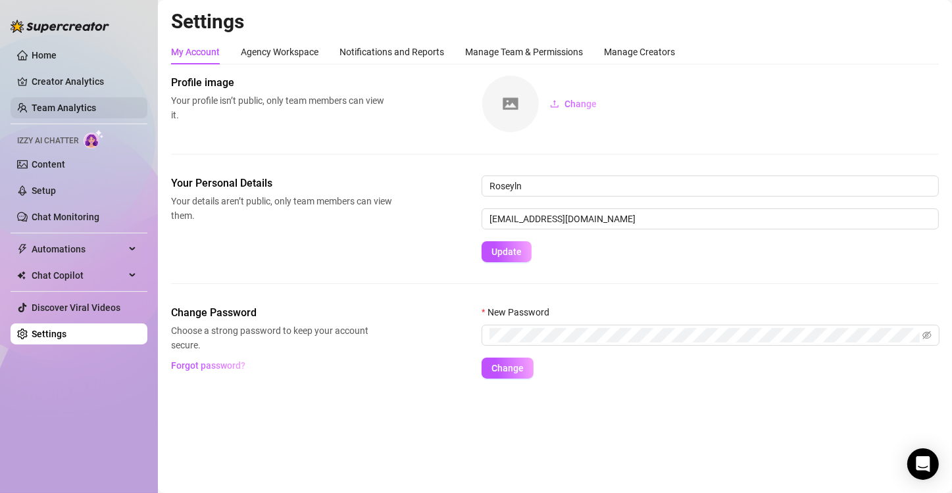
click at [87, 103] on link "Team Analytics" at bounding box center [64, 108] width 64 height 11
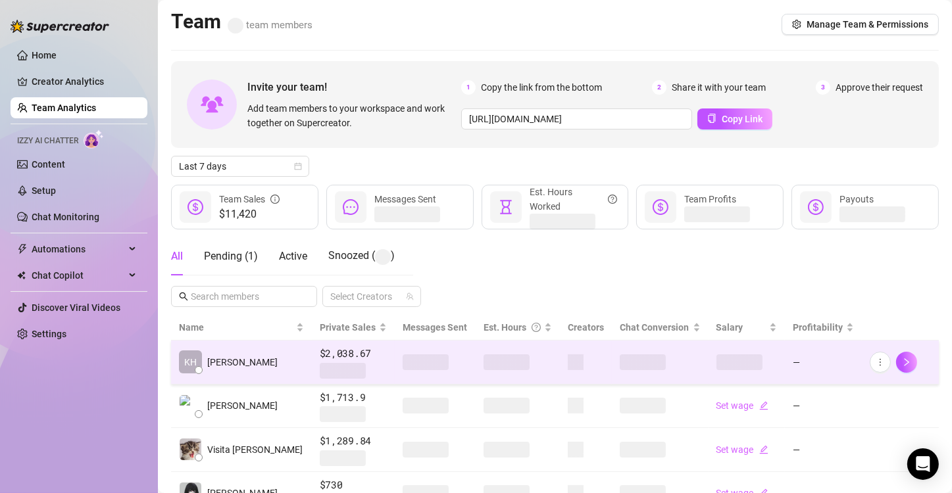
scroll to position [66, 0]
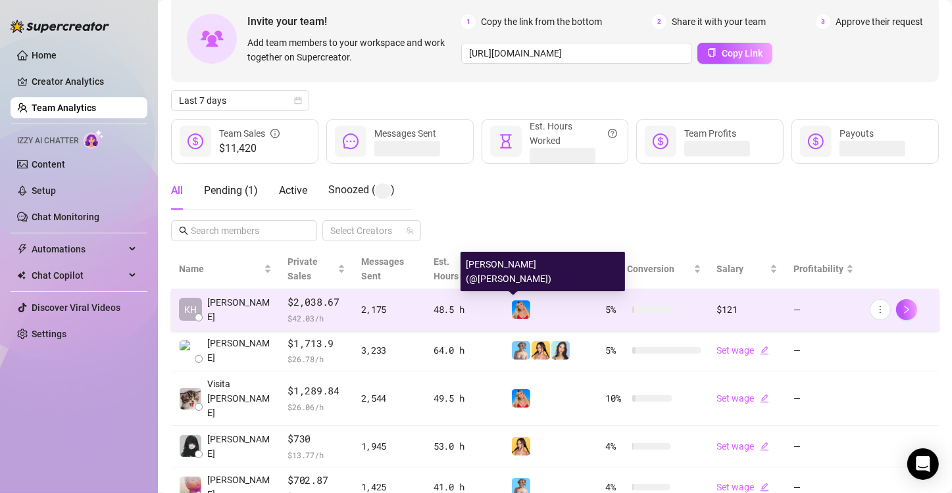
click at [512, 307] on img at bounding box center [521, 310] width 18 height 18
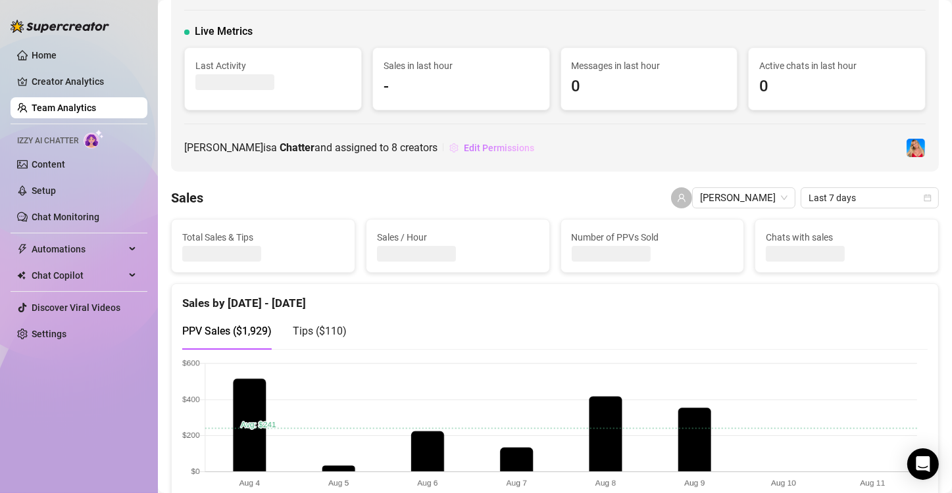
click at [465, 153] on span "Edit Permissions" at bounding box center [499, 148] width 70 height 11
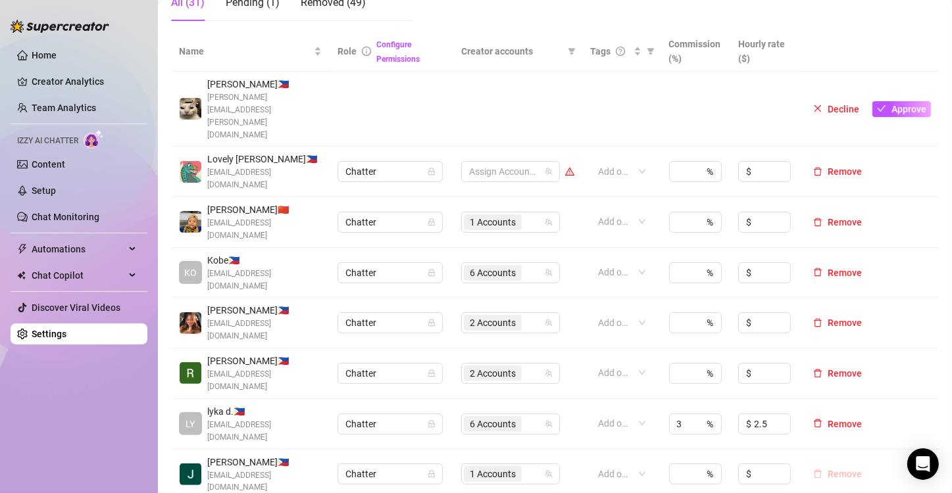
scroll to position [329, 0]
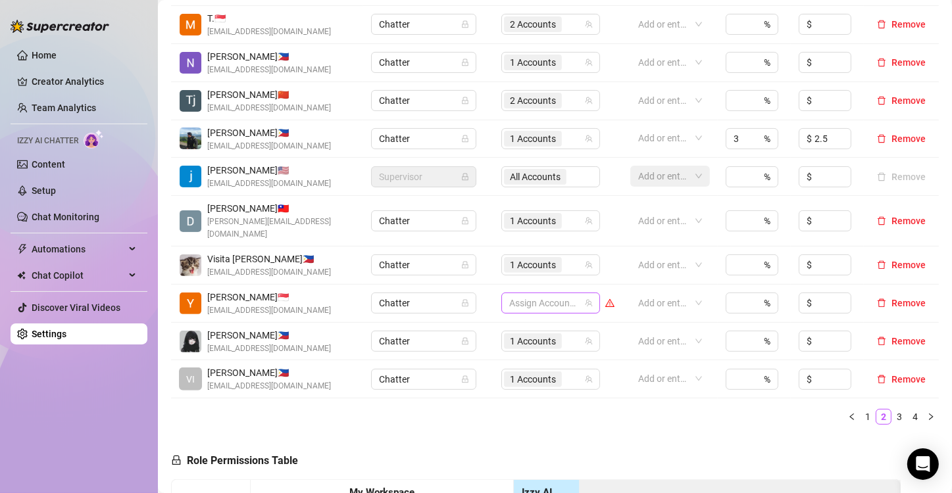
click at [542, 295] on div at bounding box center [544, 303] width 80 height 18
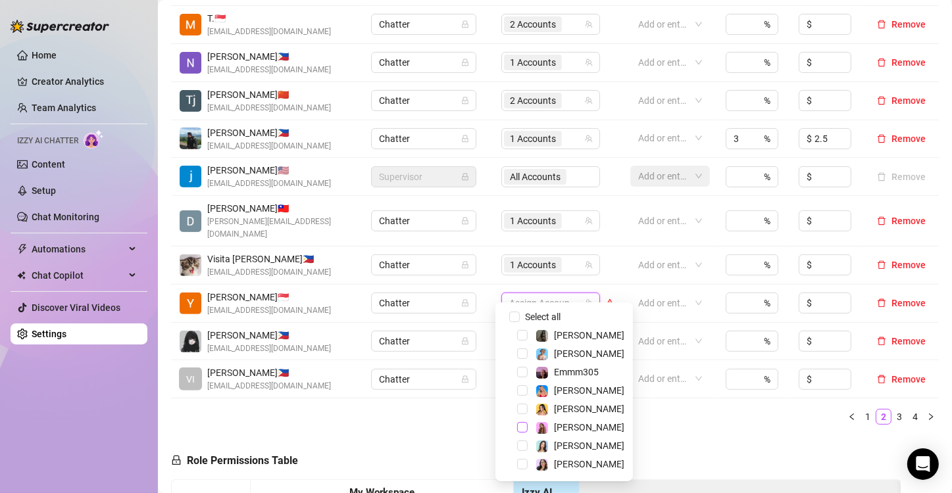
click at [520, 426] on span "Select tree node" at bounding box center [522, 427] width 11 height 11
click at [644, 420] on div "Name Role Configure Permissions Creator accounts Tags Commission (%) Hourly rat…" at bounding box center [555, 201] width 768 height 470
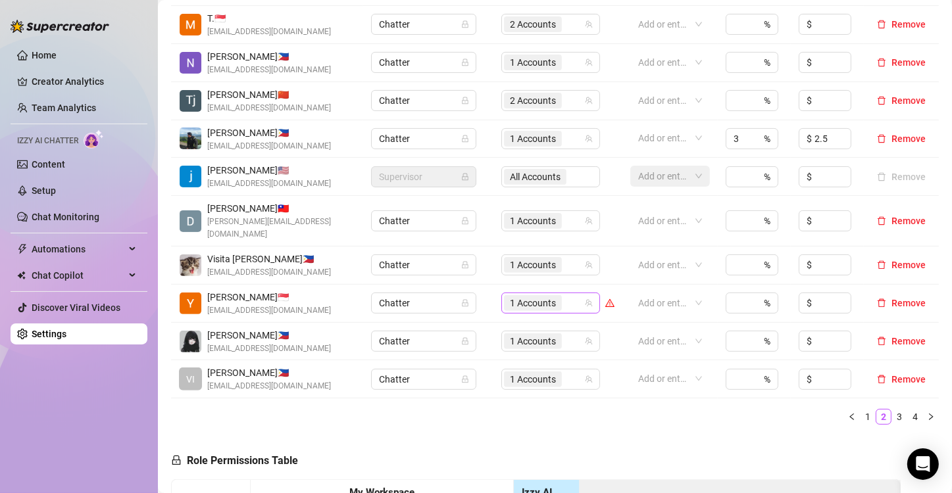
click at [520, 296] on span "1 Accounts" at bounding box center [533, 303] width 46 height 14
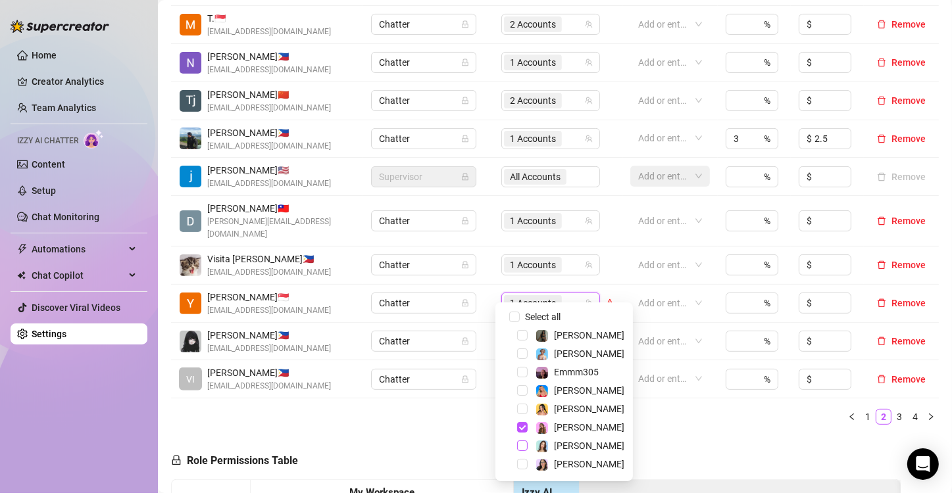
click at [520, 447] on span "Select tree node" at bounding box center [522, 446] width 11 height 11
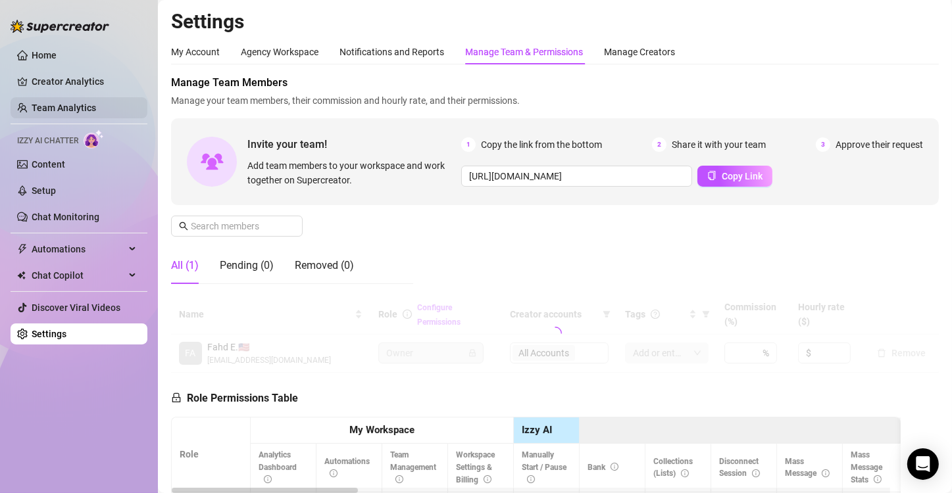
click at [82, 110] on link "Team Analytics" at bounding box center [64, 108] width 64 height 11
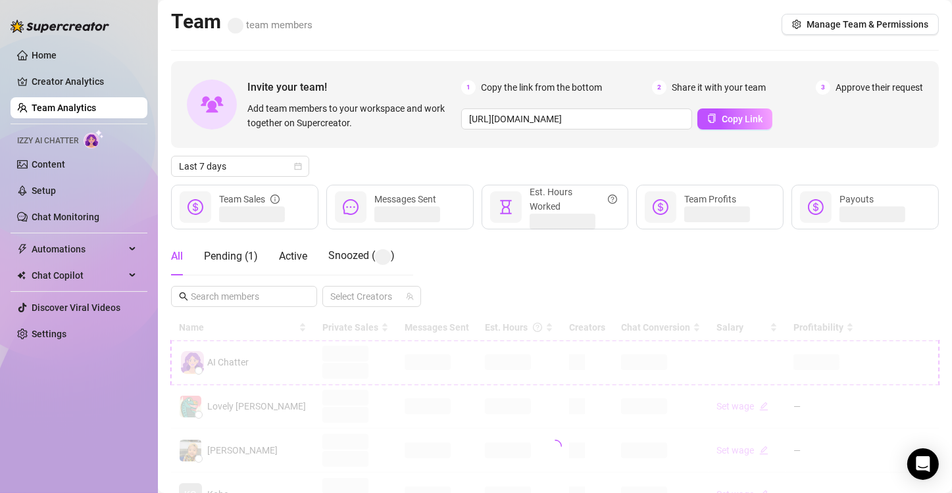
scroll to position [132, 0]
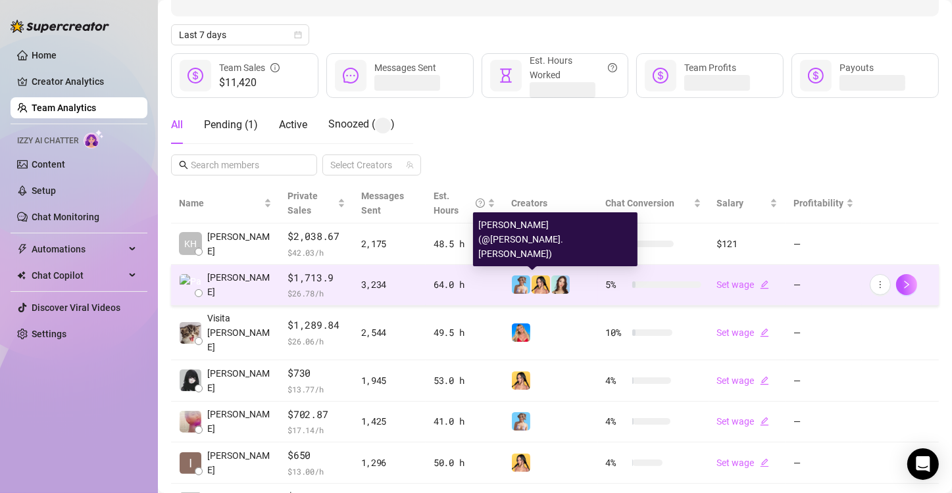
click at [531, 287] on img at bounding box center [540, 285] width 18 height 18
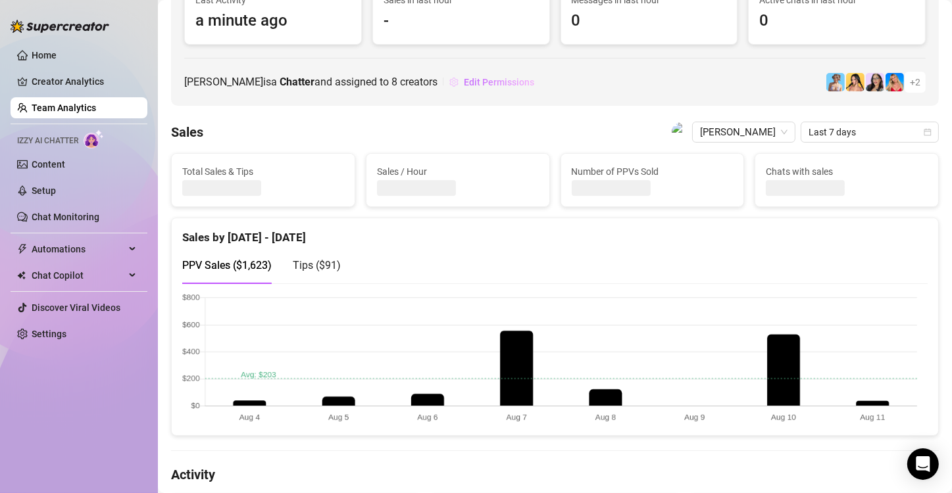
click at [516, 80] on span "Edit Permissions" at bounding box center [499, 82] width 70 height 11
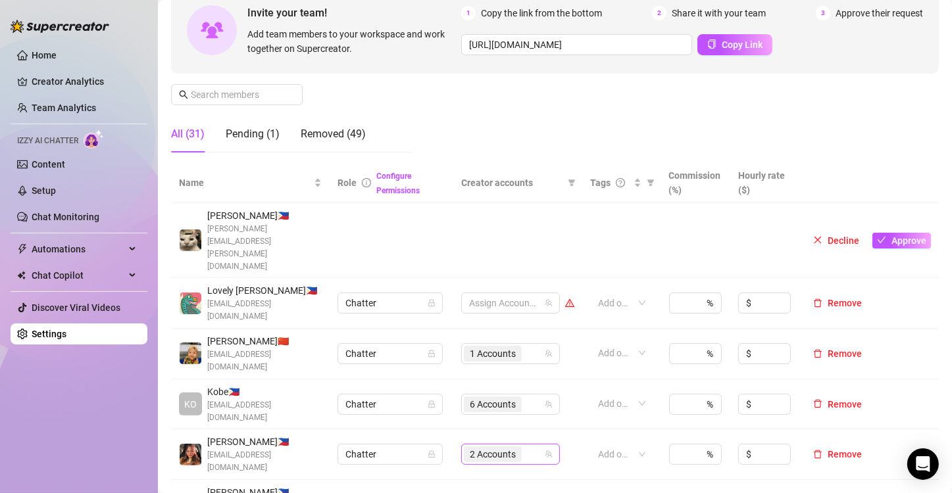
scroll to position [197, 0]
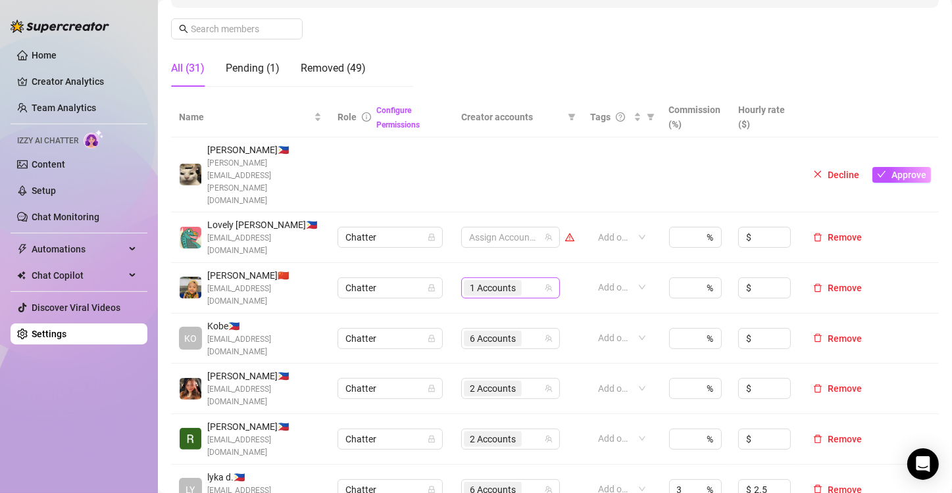
click at [486, 281] on span "1 Accounts" at bounding box center [493, 288] width 46 height 14
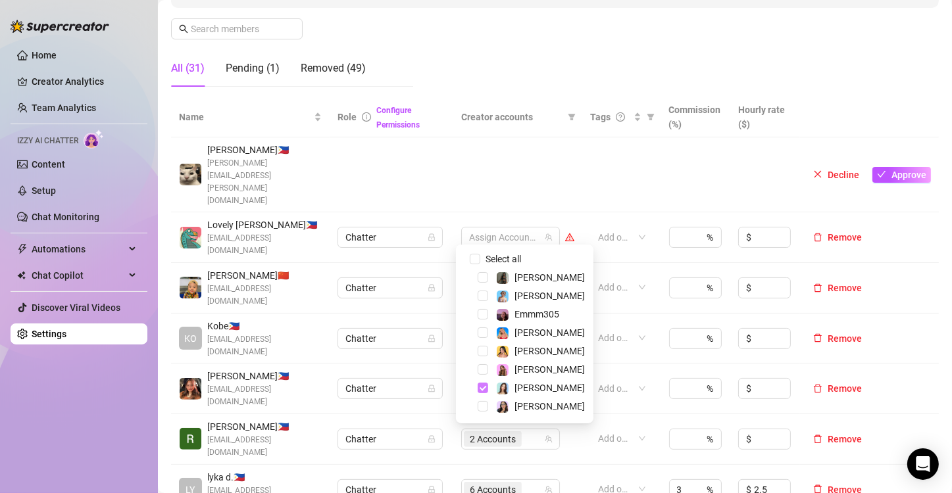
click at [479, 387] on span "Select tree node" at bounding box center [482, 388] width 11 height 11
click at [505, 134] on th "Creator accounts" at bounding box center [517, 117] width 129 height 40
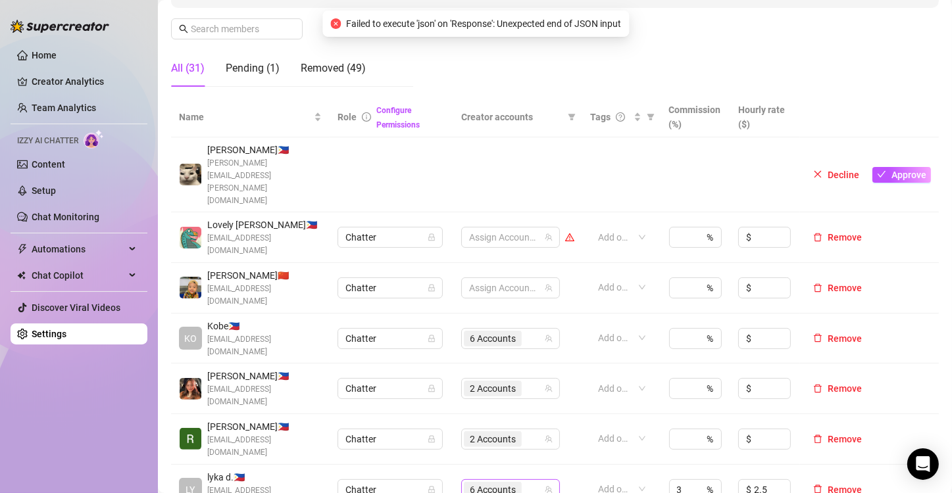
scroll to position [329, 0]
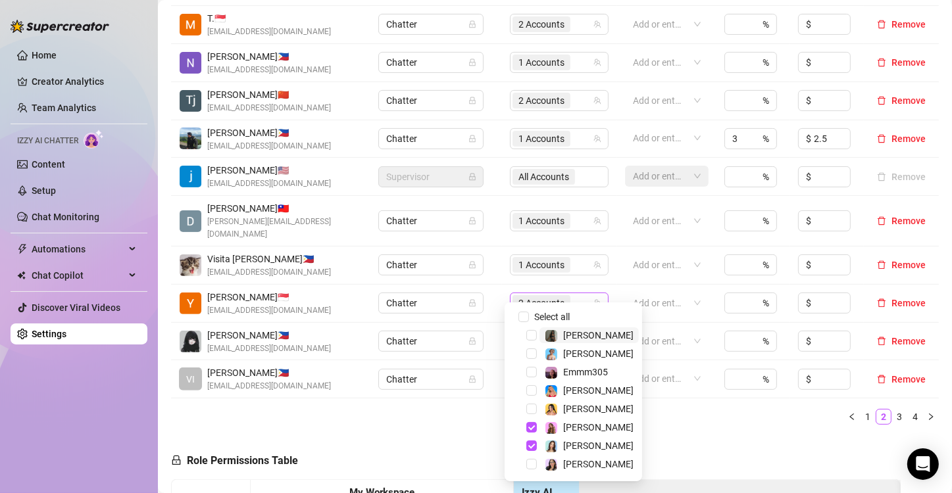
click at [531, 296] on span "2 Accounts" at bounding box center [541, 303] width 46 height 14
click at [531, 447] on span "Select tree node" at bounding box center [531, 446] width 11 height 11
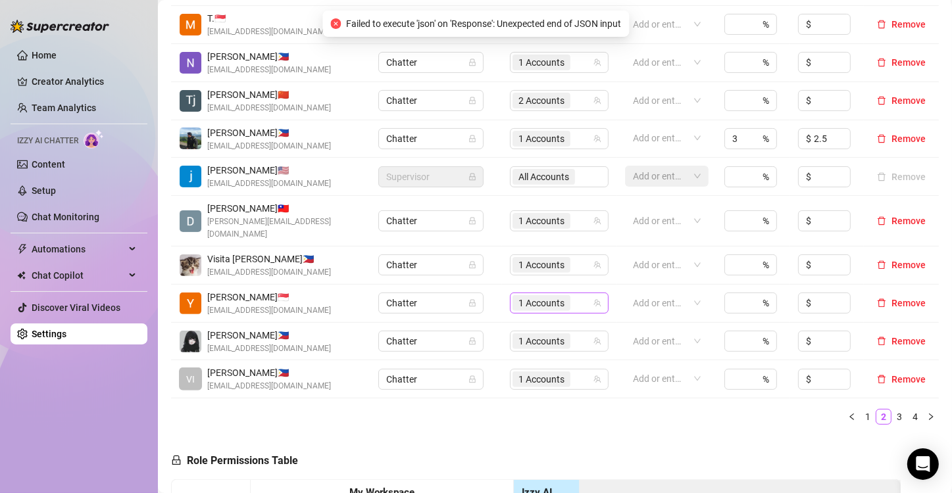
click at [526, 296] on span "1 Accounts" at bounding box center [541, 303] width 46 height 14
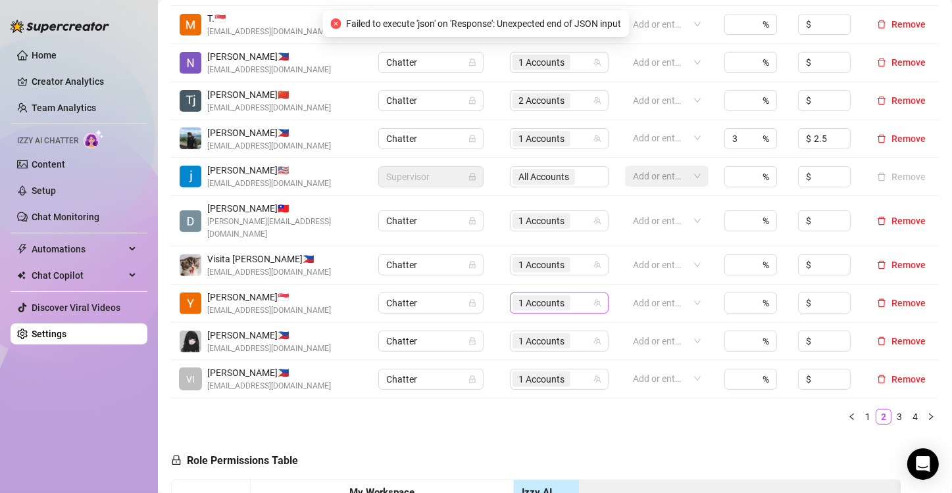
click at [537, 296] on span "1 Accounts" at bounding box center [541, 303] width 46 height 14
click at [550, 296] on span "1 Accounts" at bounding box center [541, 303] width 46 height 14
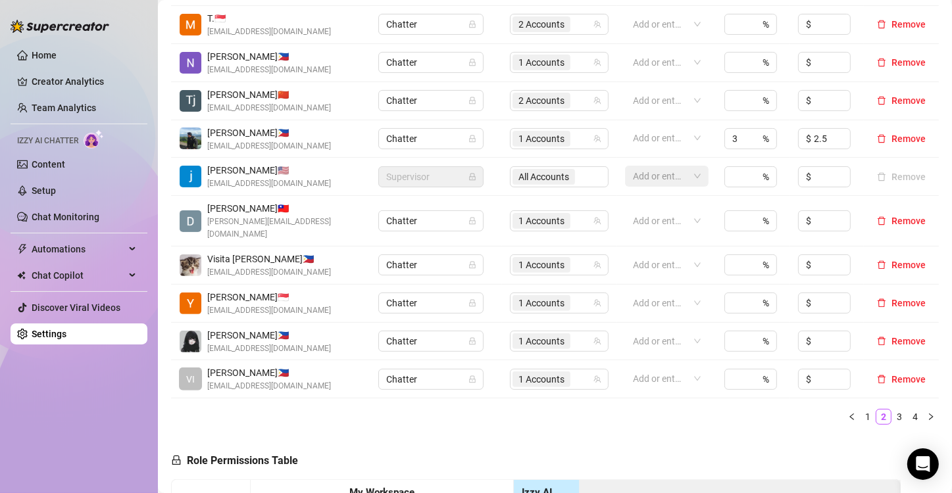
click at [449, 303] on td "Chatter" at bounding box center [436, 304] width 132 height 38
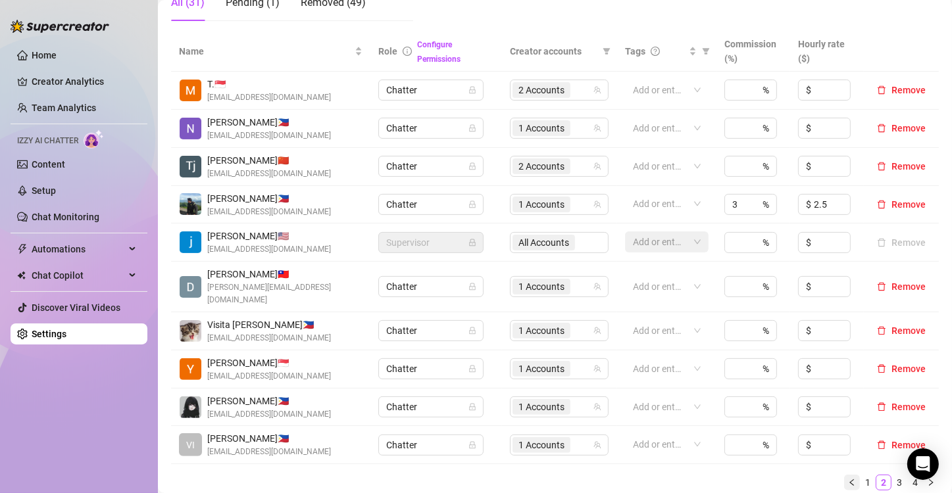
click at [849, 479] on icon "left" at bounding box center [851, 482] width 4 height 7
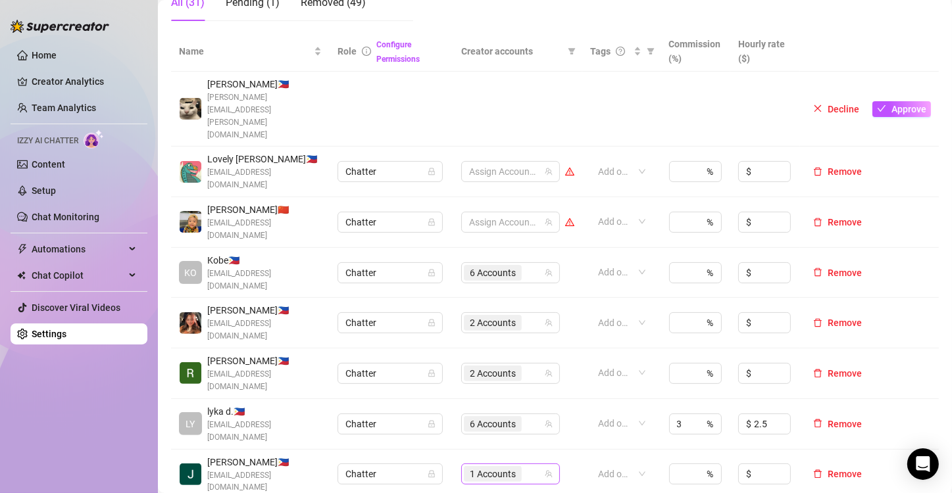
click at [475, 467] on span "1 Accounts" at bounding box center [493, 474] width 46 height 14
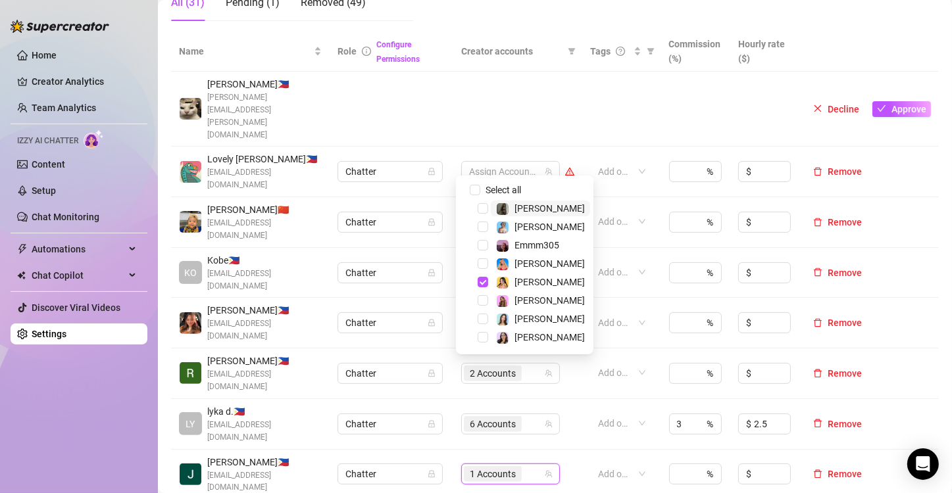
click at [475, 467] on span "1 Accounts" at bounding box center [493, 474] width 46 height 14
click at [481, 318] on span "Select tree node" at bounding box center [482, 319] width 11 height 11
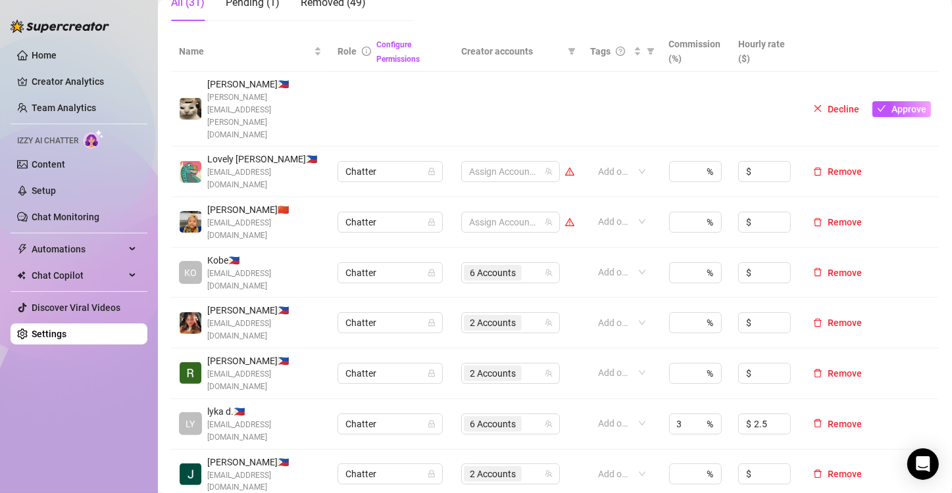
scroll to position [329, 0]
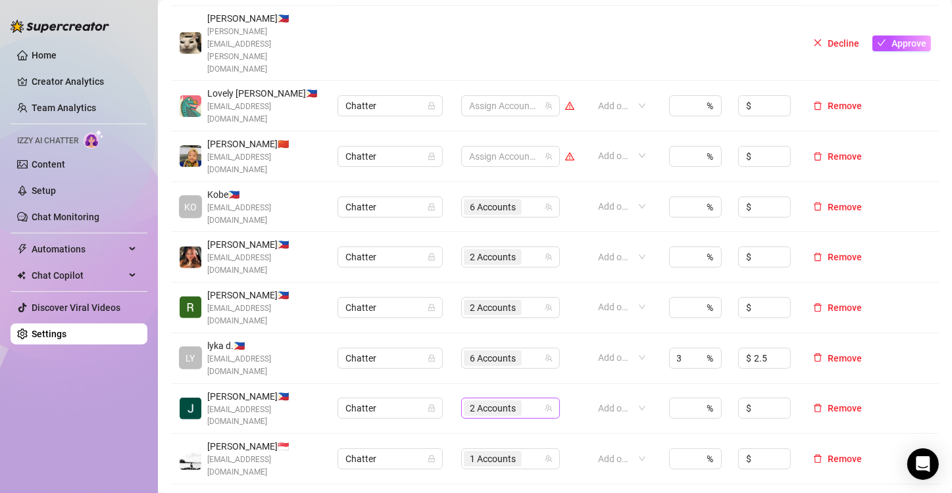
click at [491, 401] on span "2 Accounts" at bounding box center [493, 408] width 46 height 14
click at [476, 401] on span "2 Accounts" at bounding box center [493, 408] width 46 height 14
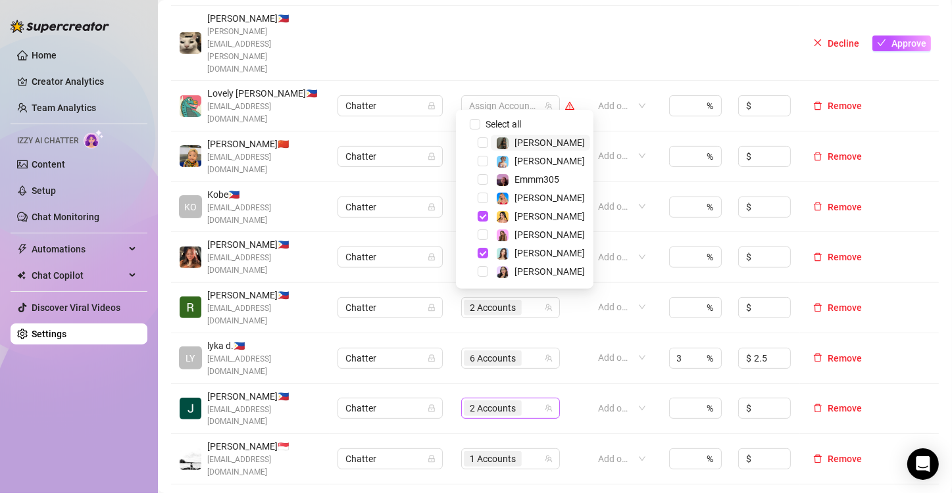
click at [476, 401] on span "2 Accounts" at bounding box center [493, 408] width 46 height 14
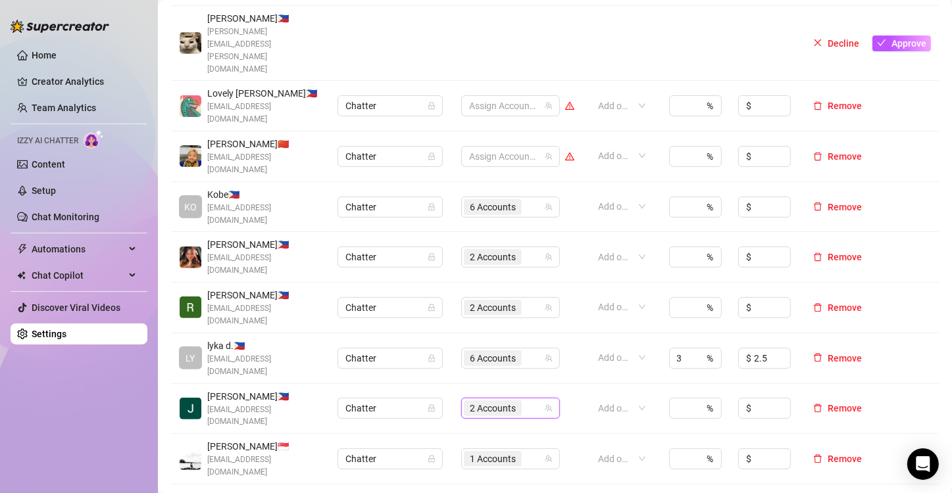
click at [476, 401] on span "2 Accounts" at bounding box center [493, 408] width 46 height 14
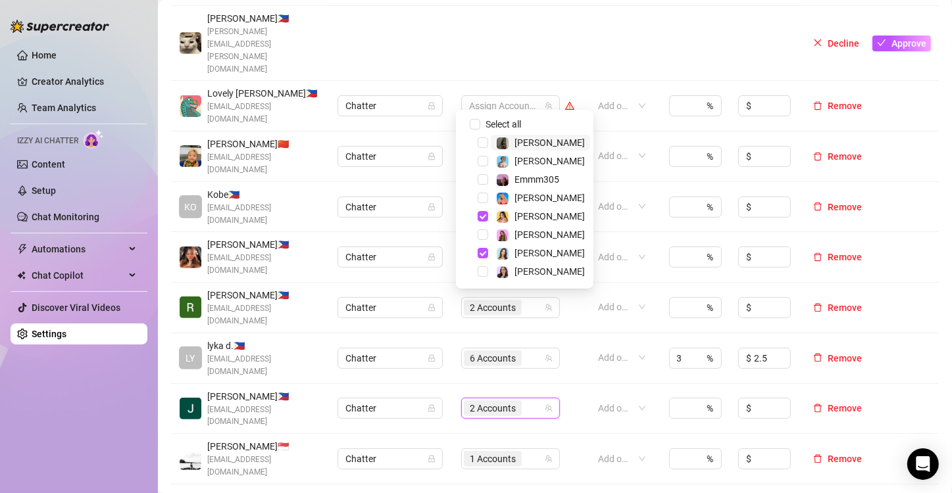
click at [477, 401] on span "2 Accounts" at bounding box center [493, 408] width 46 height 14
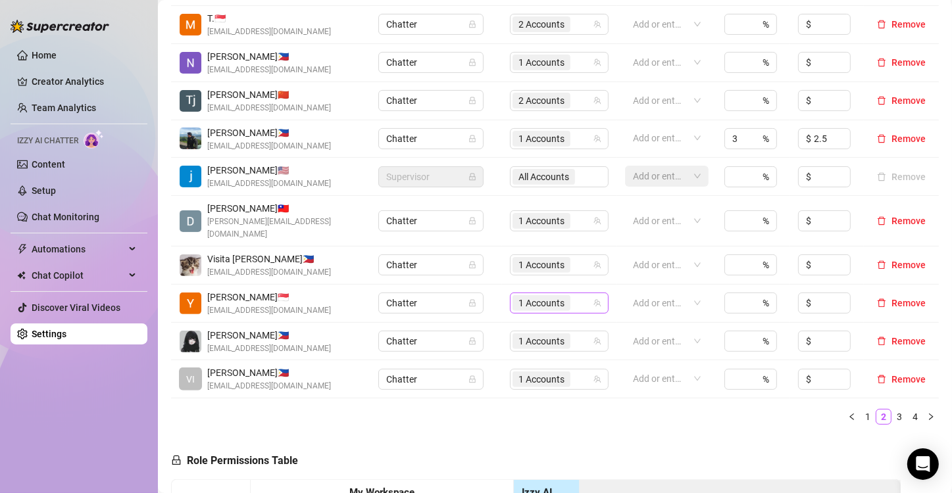
click at [534, 296] on span "1 Accounts" at bounding box center [541, 303] width 46 height 14
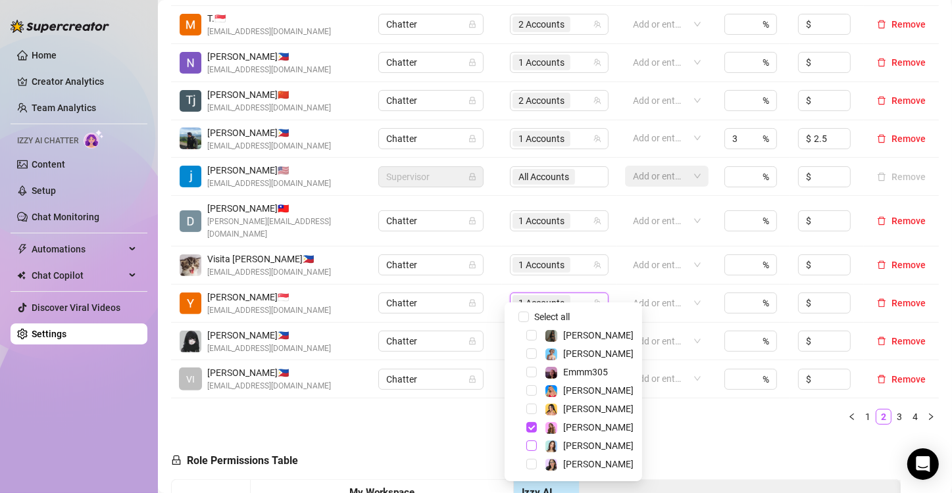
click at [533, 446] on span "Select tree node" at bounding box center [531, 446] width 11 height 11
click at [531, 296] on span "2 Accounts" at bounding box center [541, 303] width 46 height 14
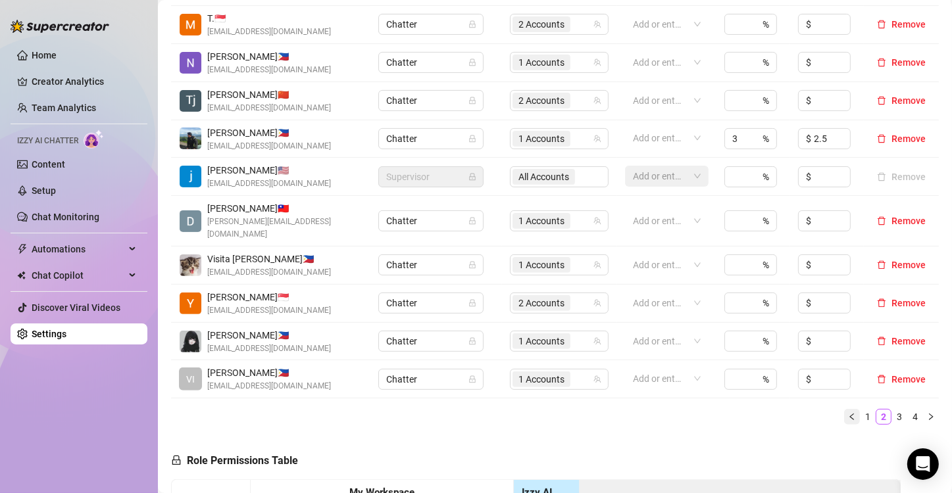
click at [844, 409] on button "button" at bounding box center [852, 417] width 16 height 16
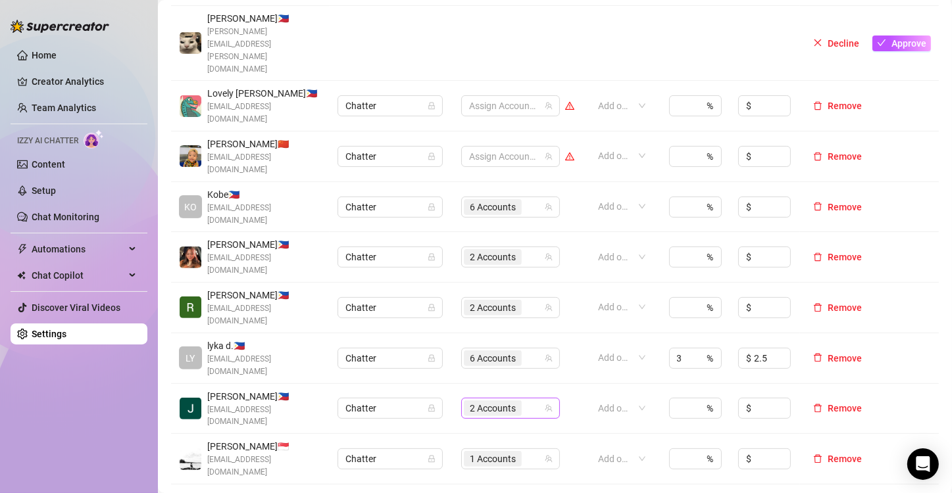
click at [501, 399] on div "2 Accounts" at bounding box center [494, 408] width 61 height 18
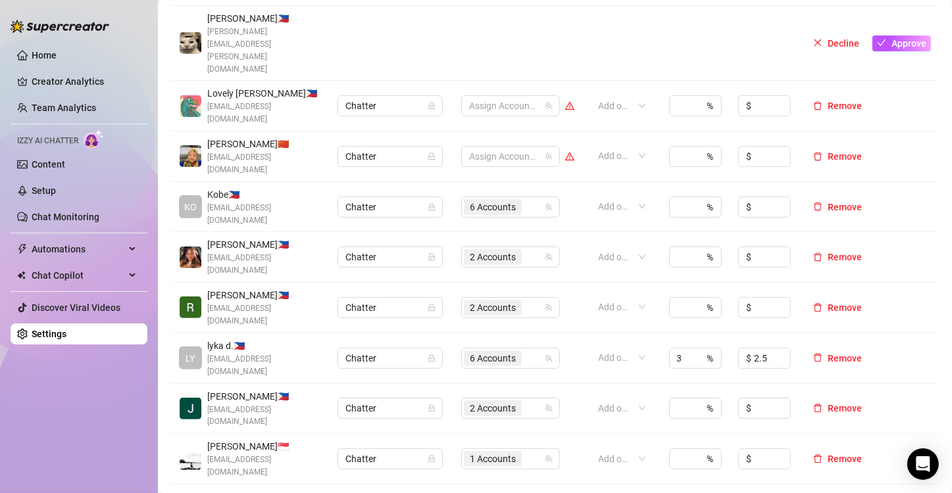
drag, startPoint x: 923, startPoint y: 418, endPoint x: 810, endPoint y: 421, distance: 113.2
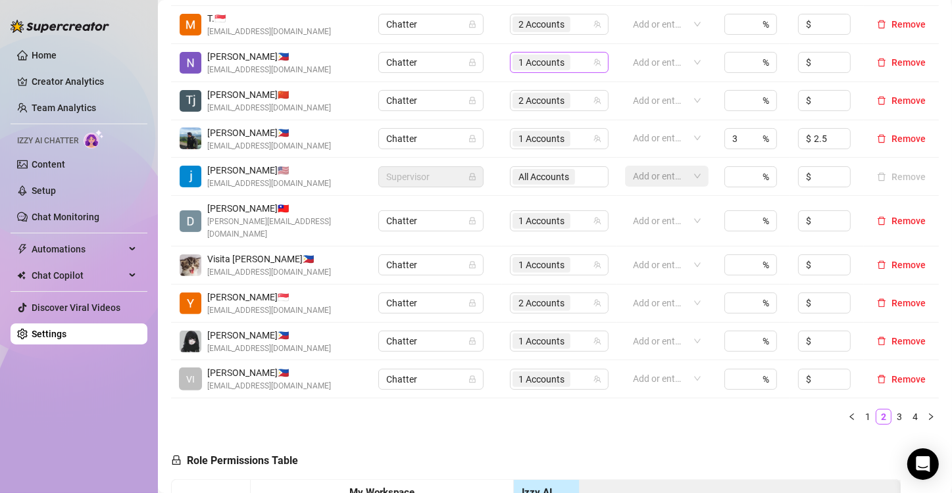
click at [518, 60] on span "1 Accounts" at bounding box center [541, 62] width 46 height 14
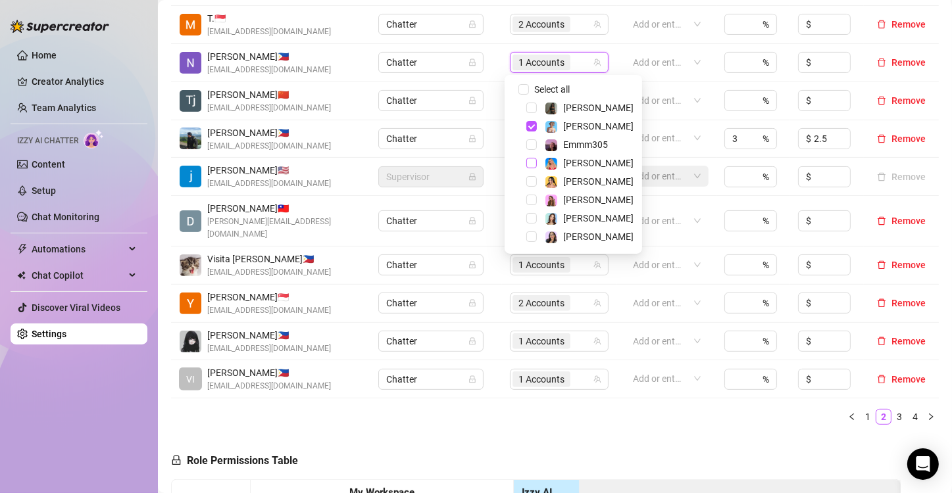
click at [529, 164] on span "Select tree node" at bounding box center [531, 163] width 11 height 11
click at [531, 162] on span "Select tree node" at bounding box center [531, 163] width 11 height 11
click at [531, 126] on span "Select tree node" at bounding box center [531, 126] width 11 height 11
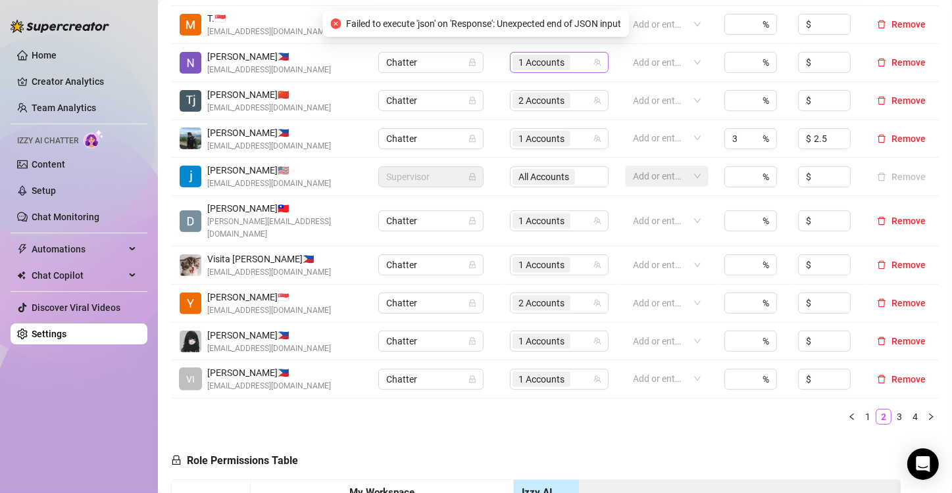
click at [522, 64] on span "1 Accounts" at bounding box center [541, 62] width 46 height 14
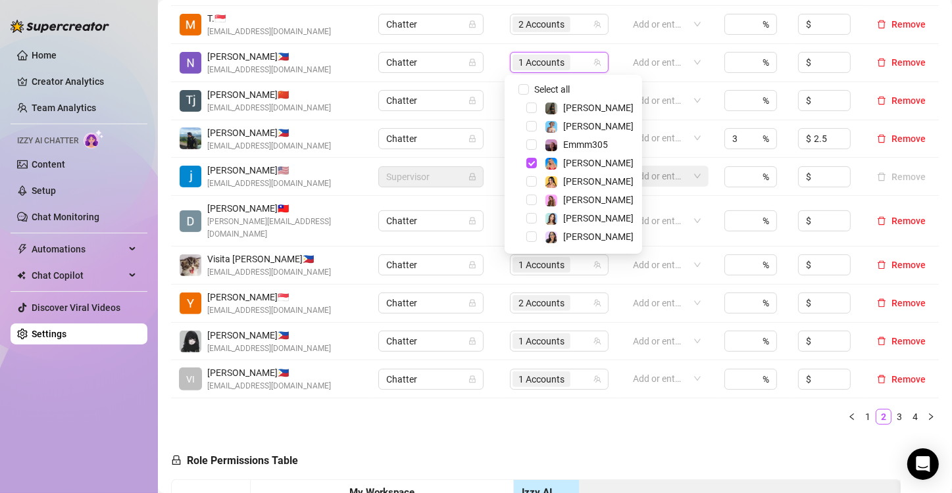
click at [606, 416] on div "Name Role Configure Permissions Creator accounts Tags Commission (%) Hourly rat…" at bounding box center [555, 201] width 768 height 470
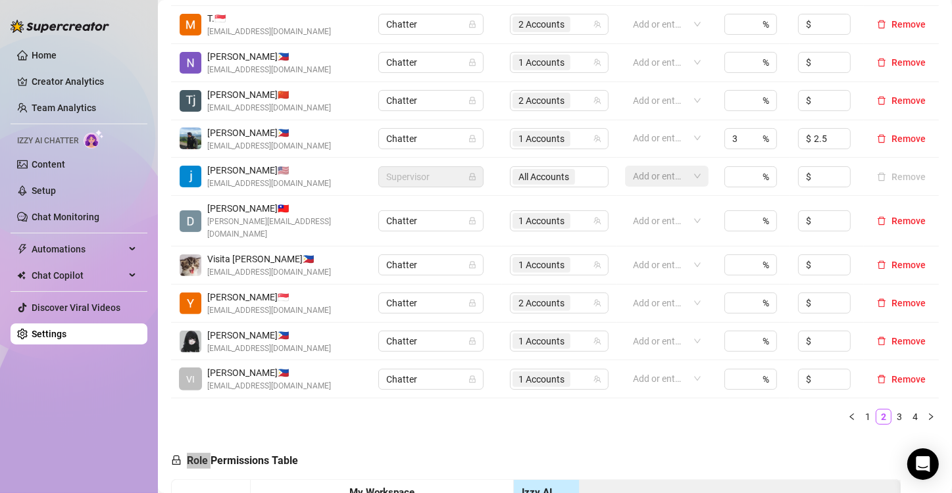
scroll to position [263, 0]
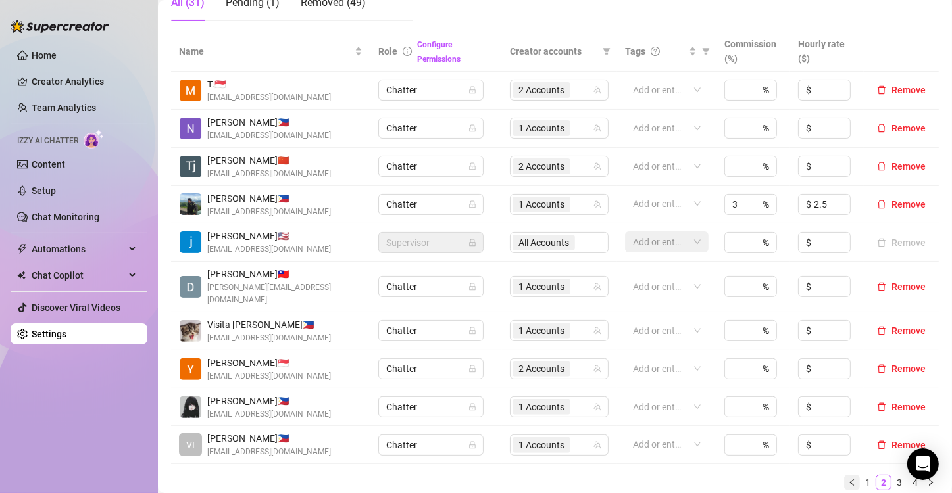
click at [848, 479] on icon "left" at bounding box center [852, 483] width 8 height 8
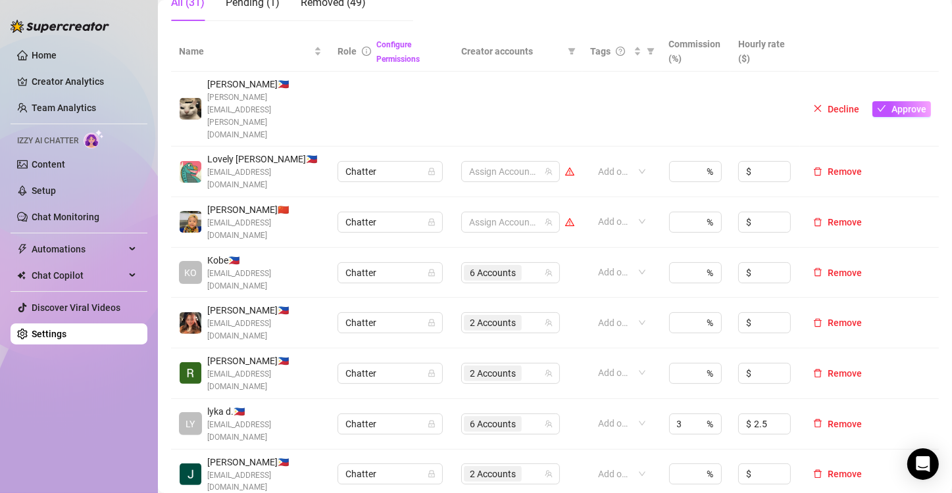
scroll to position [329, 0]
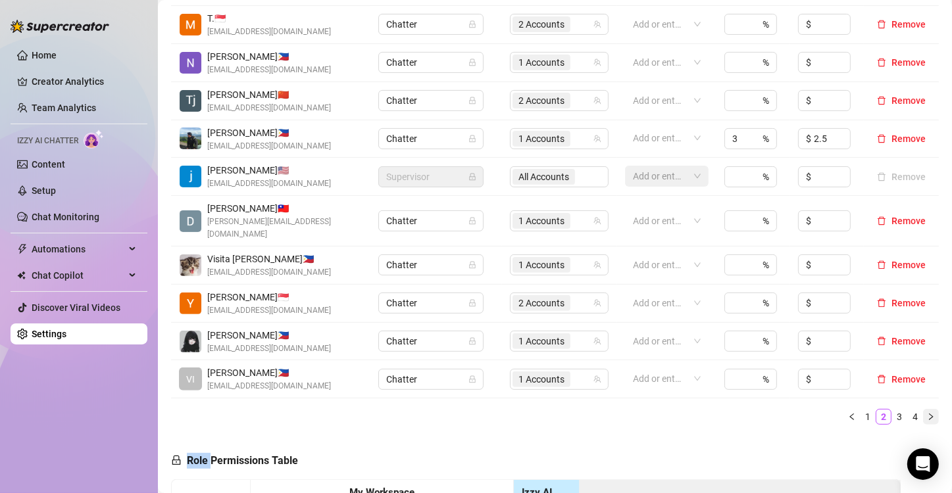
click at [929, 414] on icon "right" at bounding box center [931, 417] width 4 height 7
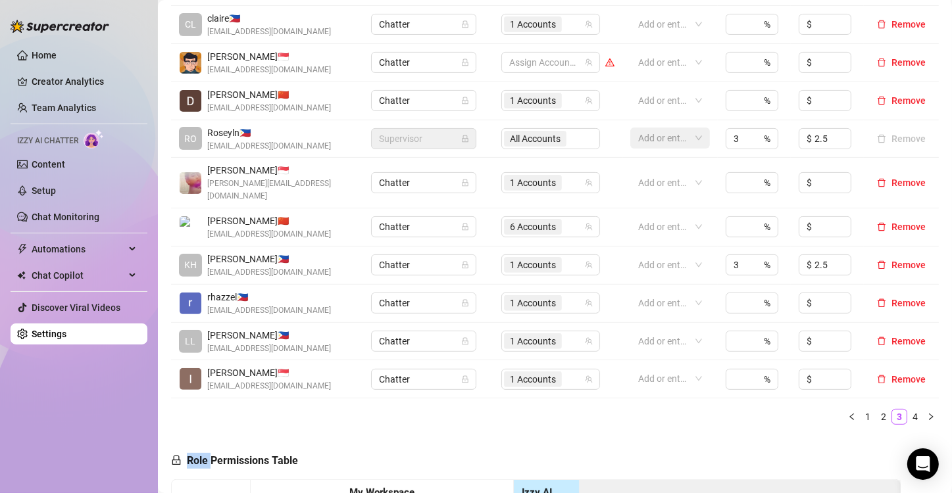
scroll to position [263, 0]
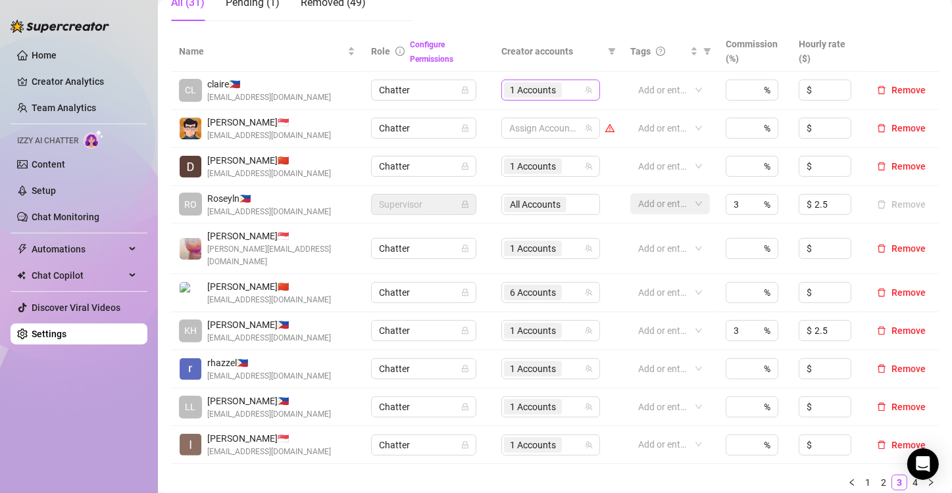
click at [530, 91] on span "1 Accounts" at bounding box center [533, 90] width 46 height 14
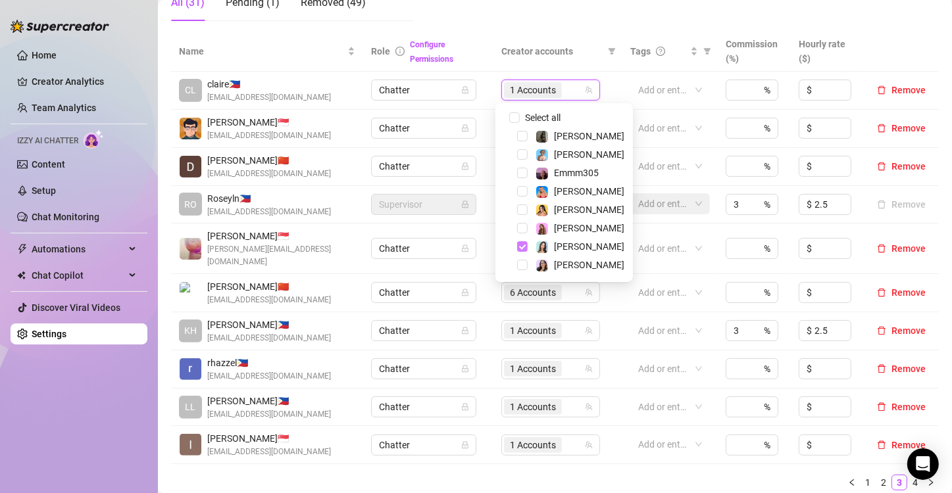
click at [521, 246] on span "Select tree node" at bounding box center [522, 246] width 11 height 11
click at [525, 155] on span "Select tree node" at bounding box center [522, 154] width 11 height 11
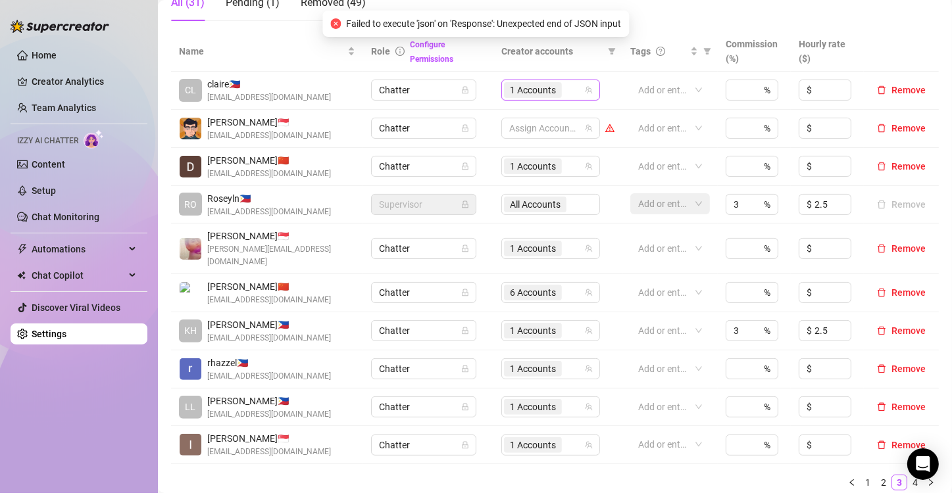
click at [523, 91] on span "1 Accounts" at bounding box center [533, 90] width 46 height 14
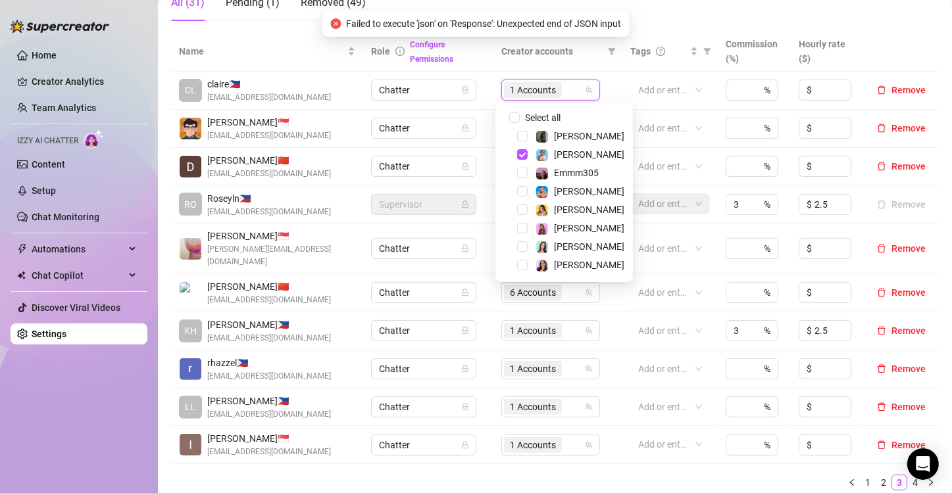
click at [604, 475] on ul "1 2 3 4" at bounding box center [555, 483] width 768 height 16
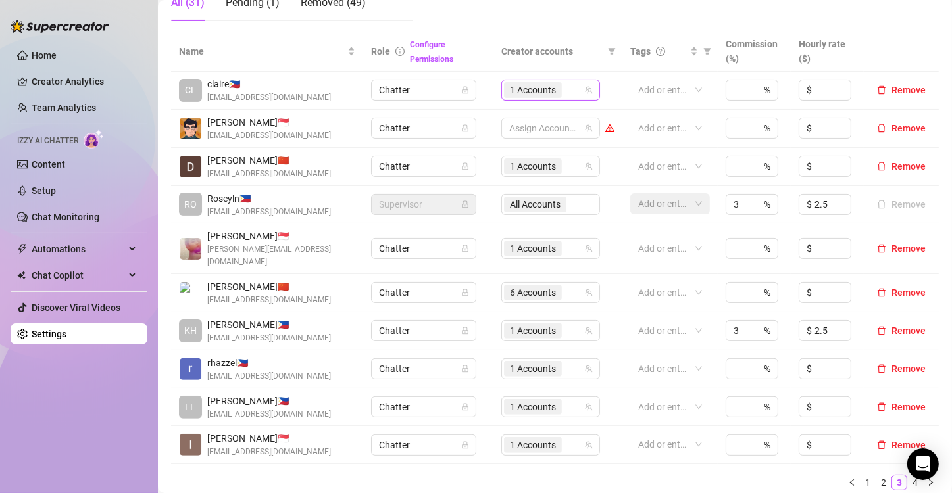
click at [510, 86] on span "1 Accounts" at bounding box center [533, 90] width 46 height 14
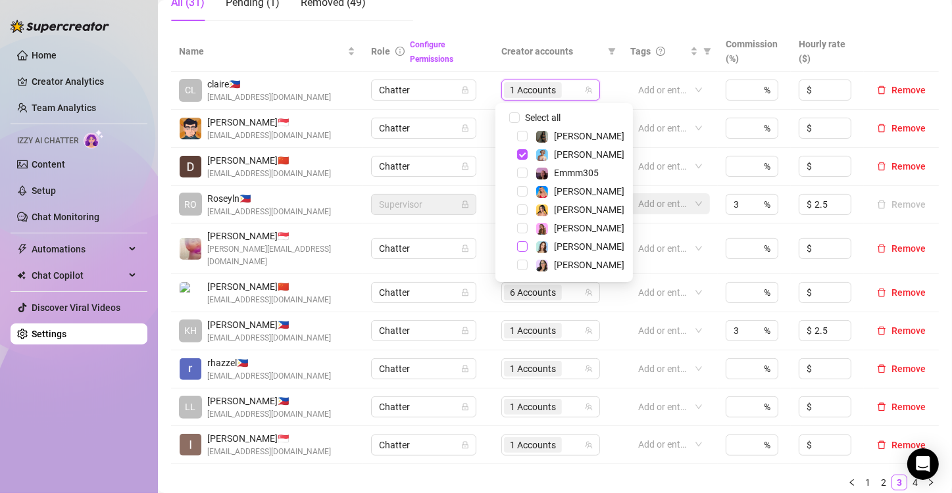
click at [521, 249] on span "Select tree node" at bounding box center [522, 246] width 11 height 11
click at [549, 476] on ul "1 2 3 4" at bounding box center [555, 483] width 768 height 16
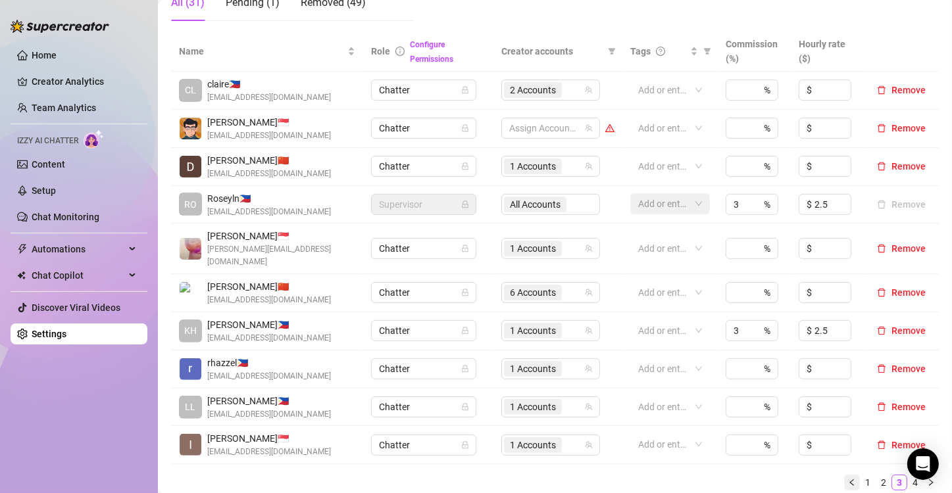
click at [848, 479] on icon "left" at bounding box center [852, 483] width 8 height 8
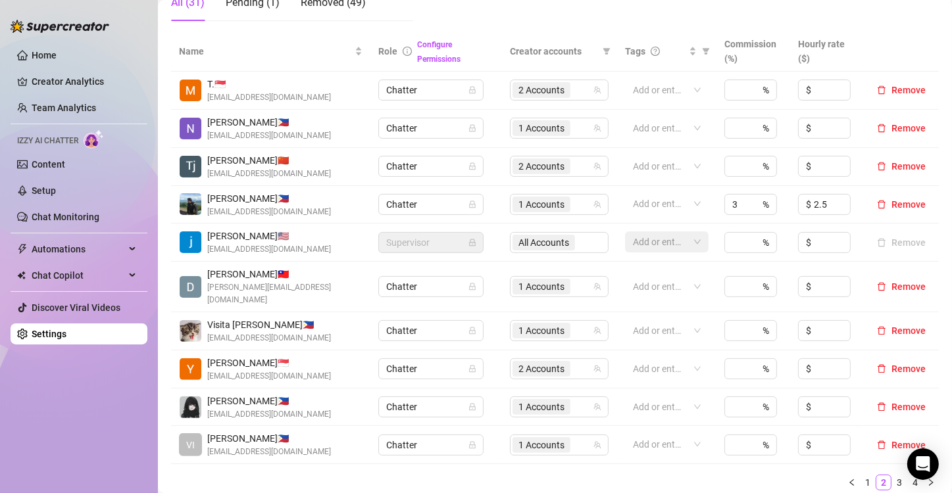
click at [848, 479] on icon "left" at bounding box center [852, 483] width 8 height 8
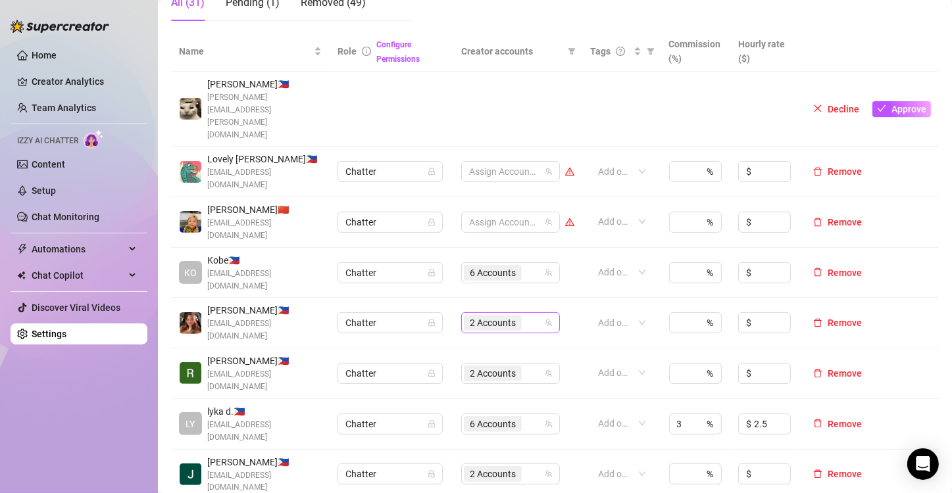
click at [497, 316] on span "2 Accounts" at bounding box center [493, 323] width 46 height 14
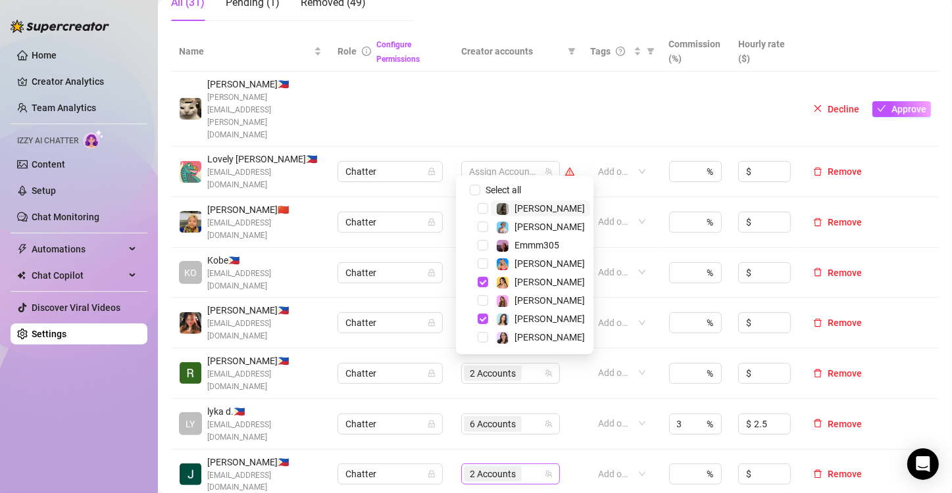
click at [475, 467] on span "2 Accounts" at bounding box center [493, 474] width 46 height 14
click at [481, 339] on span "Select tree node" at bounding box center [482, 337] width 11 height 11
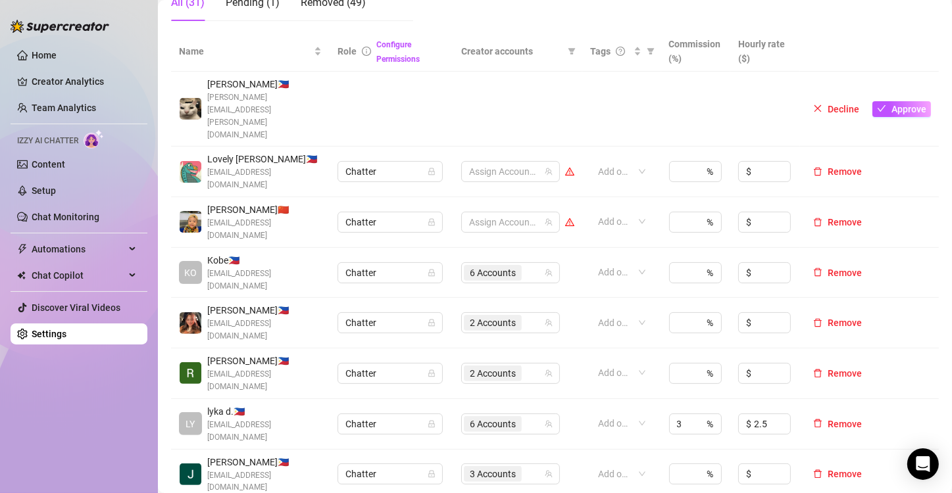
scroll to position [329, 0]
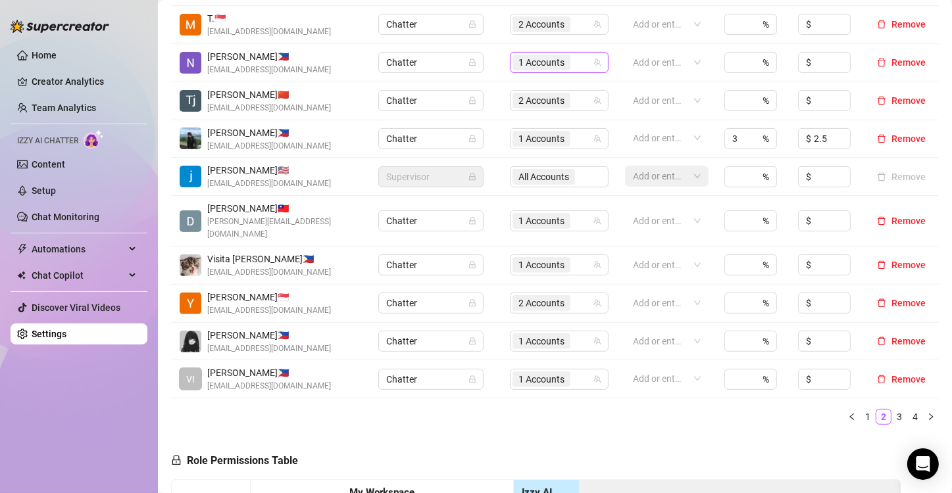
click at [530, 60] on span "1 Accounts" at bounding box center [541, 62] width 46 height 14
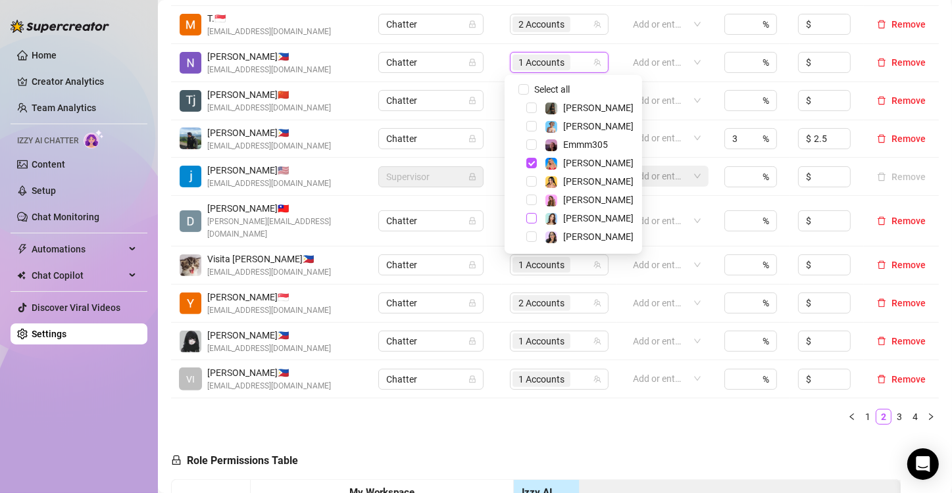
click at [530, 221] on span "Select tree node" at bounding box center [531, 218] width 11 height 11
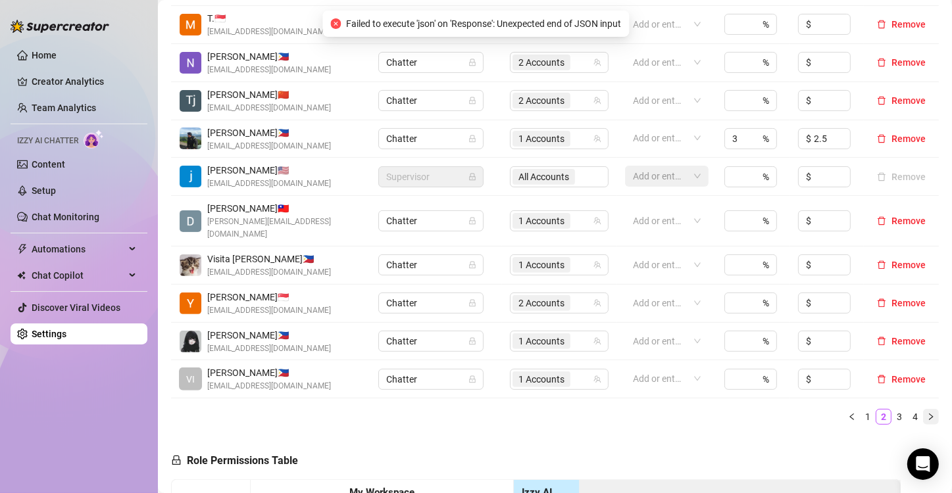
click at [929, 414] on icon "right" at bounding box center [931, 417] width 4 height 7
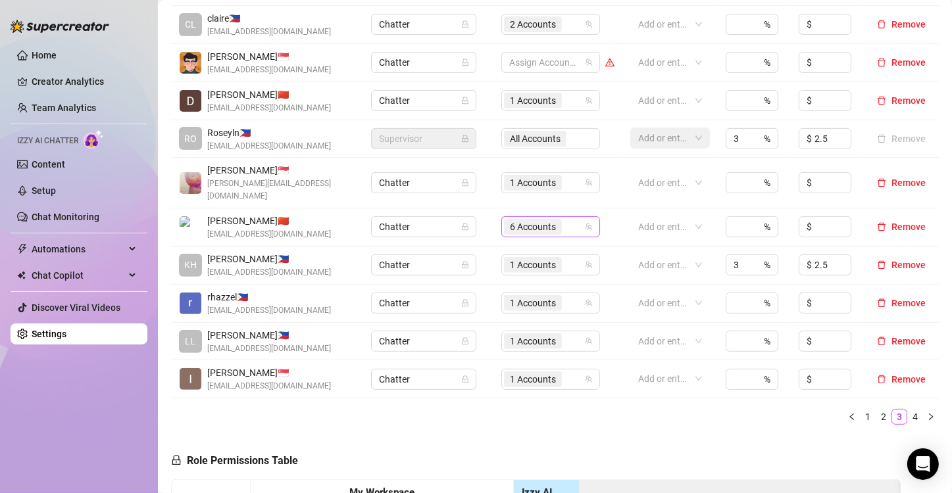
click at [529, 220] on span "6 Accounts" at bounding box center [533, 227] width 46 height 14
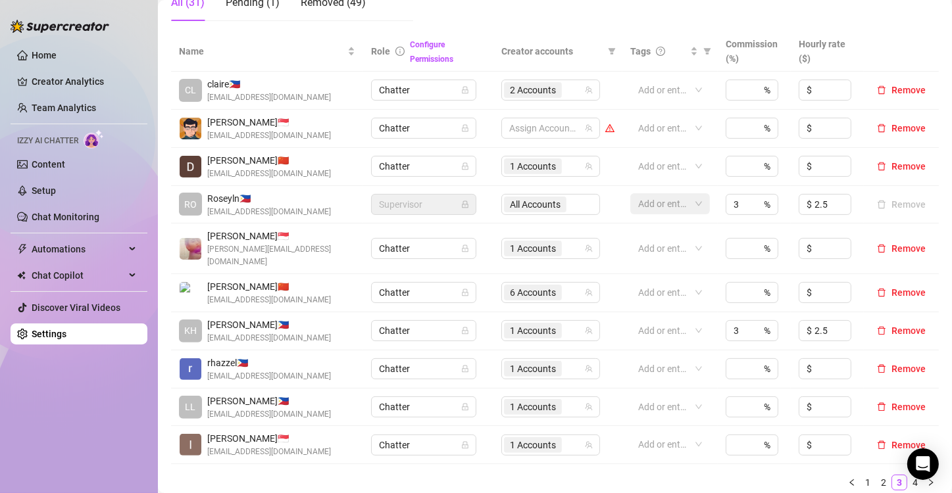
scroll to position [395, 0]
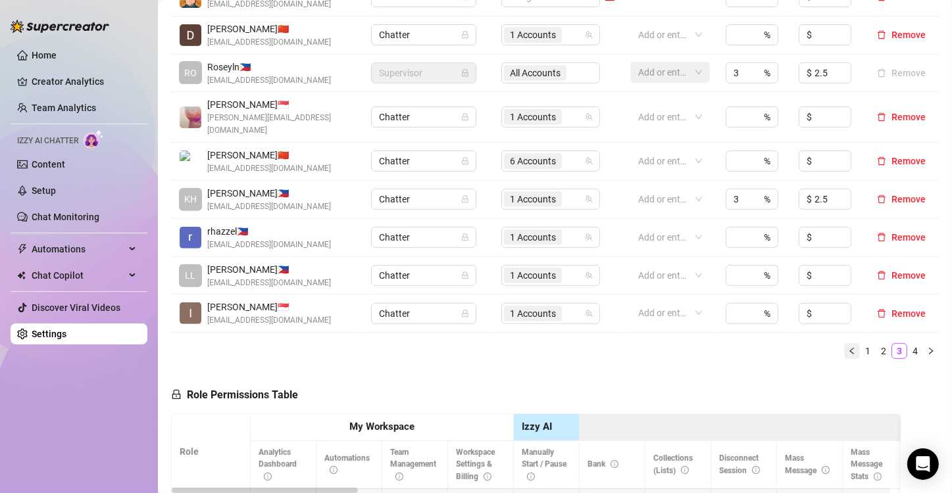
click at [849, 348] on icon "left" at bounding box center [851, 351] width 4 height 7
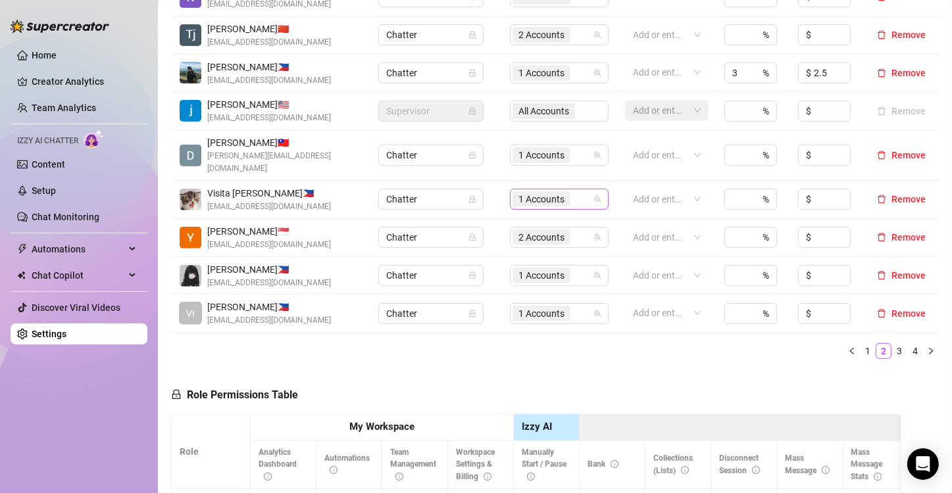
scroll to position [263, 0]
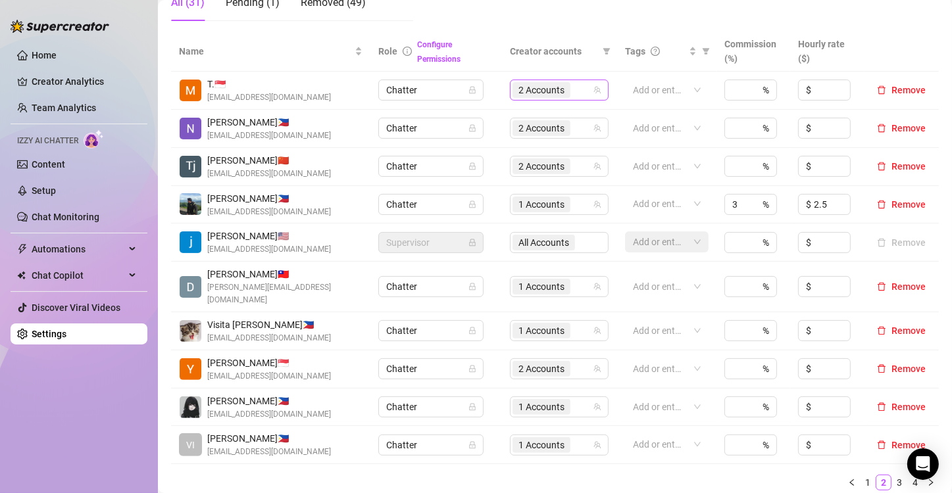
click at [533, 95] on span "2 Accounts" at bounding box center [541, 90] width 46 height 14
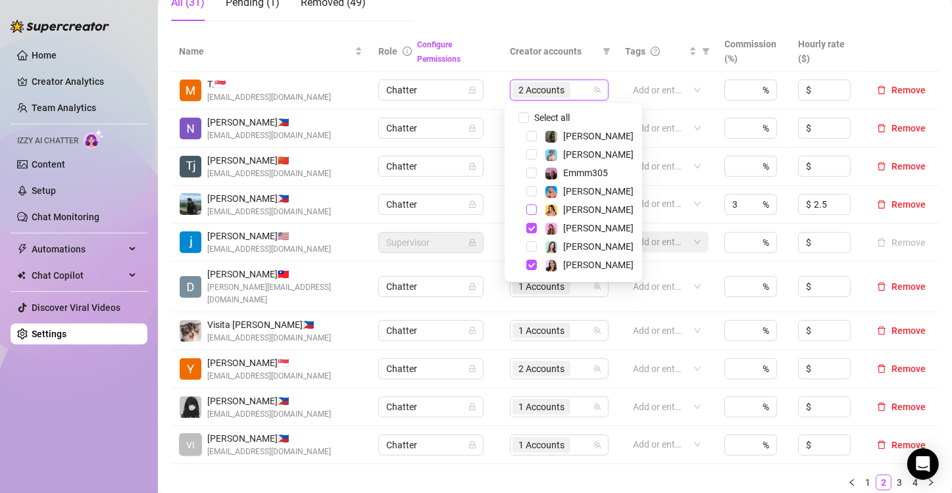
click at [531, 209] on span "Select tree node" at bounding box center [531, 210] width 11 height 11
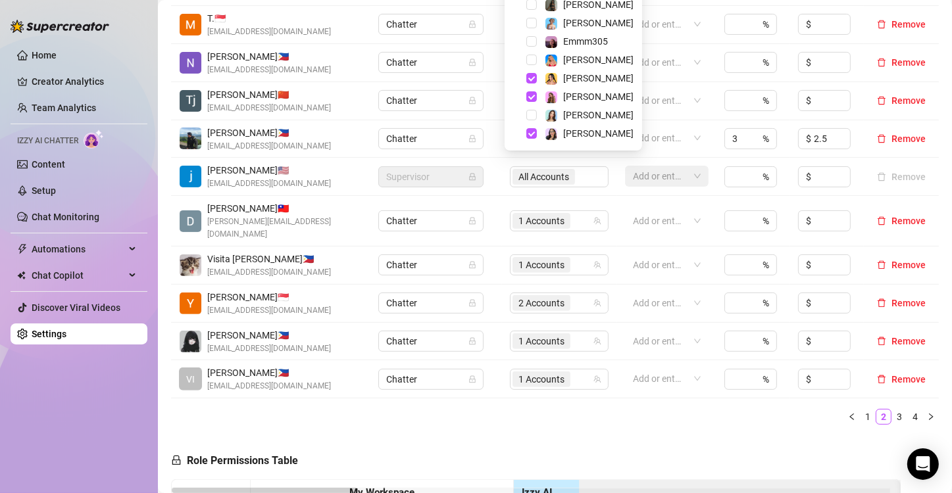
scroll to position [395, 0]
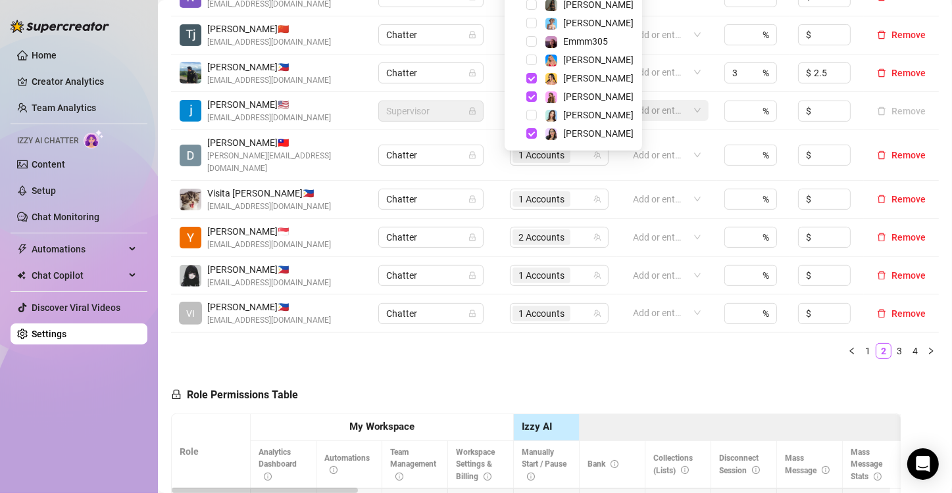
click at [848, 347] on icon "left" at bounding box center [852, 351] width 8 height 8
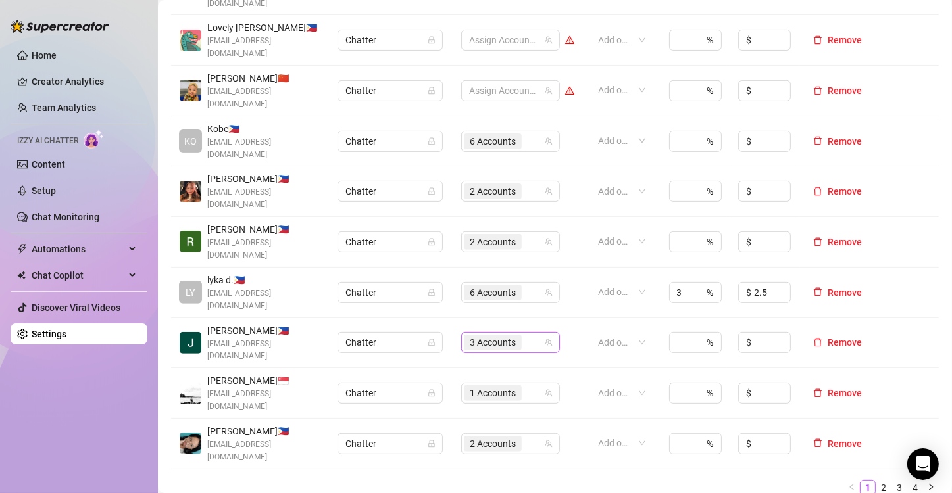
scroll to position [329, 0]
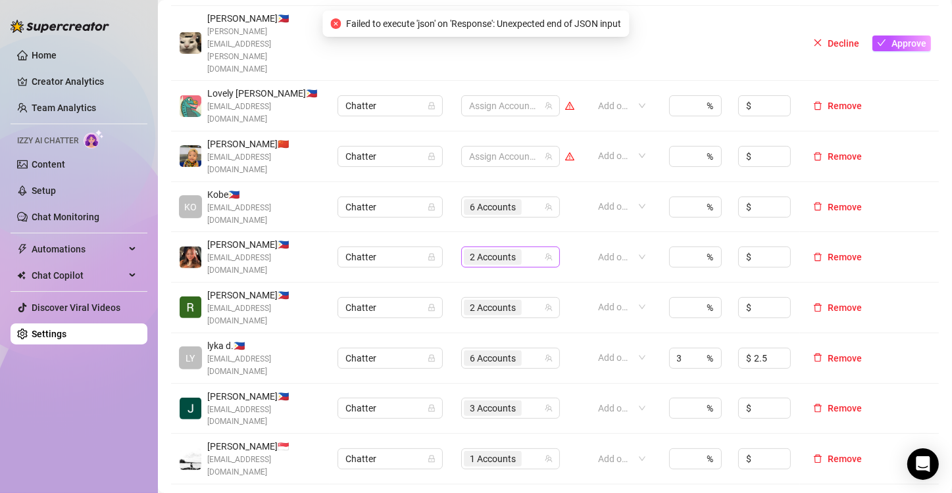
click at [489, 250] on span "2 Accounts" at bounding box center [493, 257] width 46 height 14
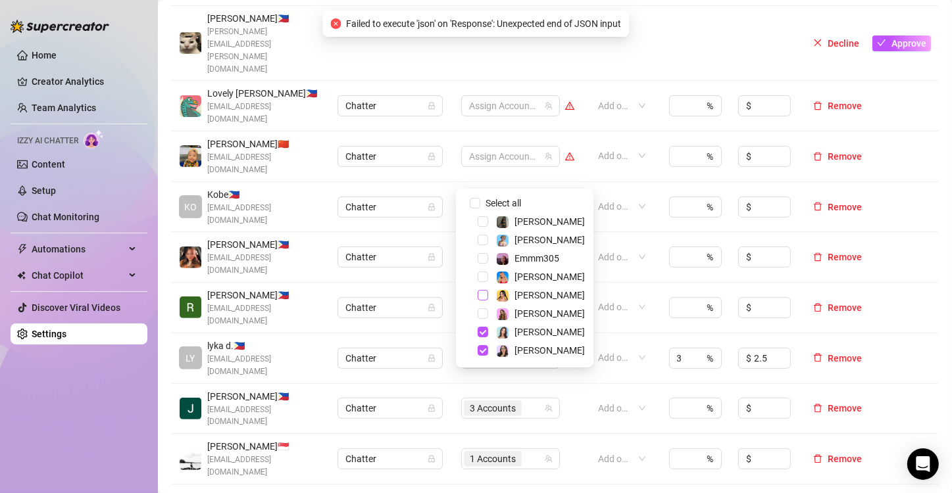
click at [483, 296] on span "Select tree node" at bounding box center [482, 295] width 11 height 11
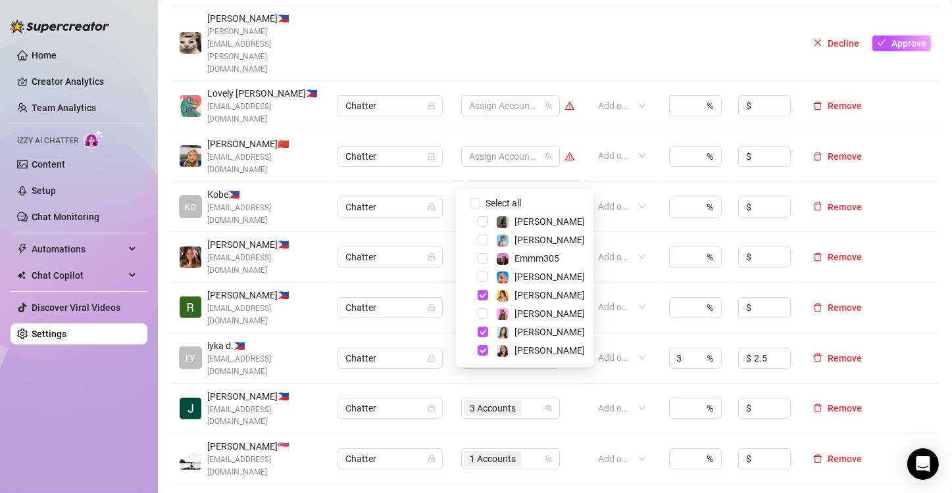
click at [580, 429] on div "Name Role Configure Permissions Creator accounts Tags Commission (%) Hourly rat…" at bounding box center [555, 269] width 768 height 606
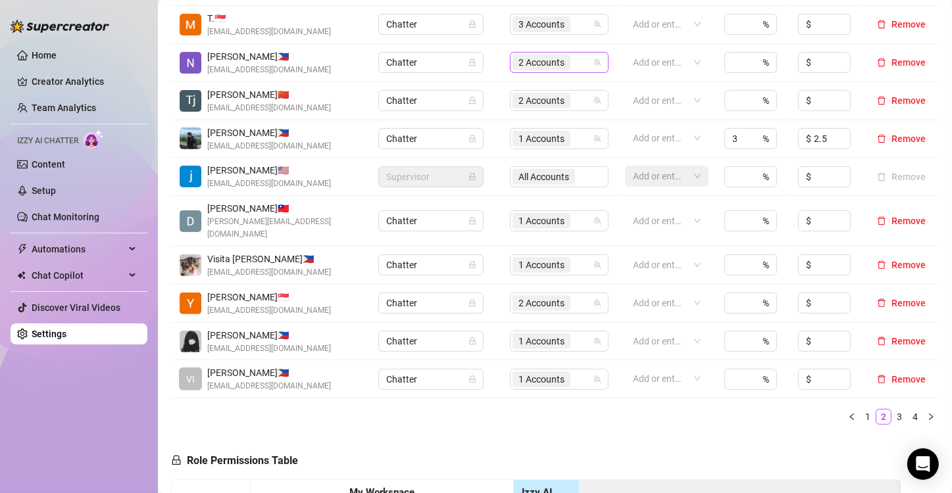
click at [527, 61] on span "2 Accounts" at bounding box center [541, 62] width 46 height 14
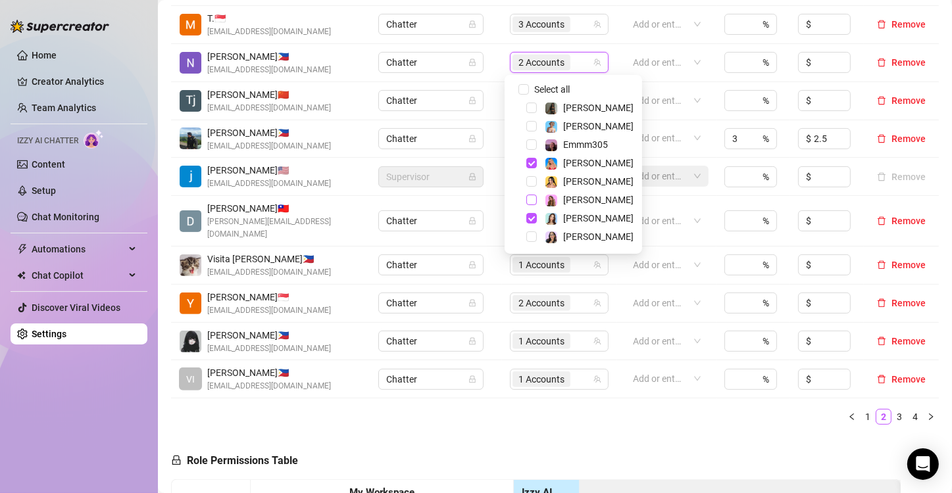
click at [528, 199] on span "Select tree node" at bounding box center [531, 200] width 11 height 11
click at [610, 414] on div "Name Role Configure Permissions Creator accounts Tags Commission (%) Hourly rat…" at bounding box center [555, 201] width 768 height 470
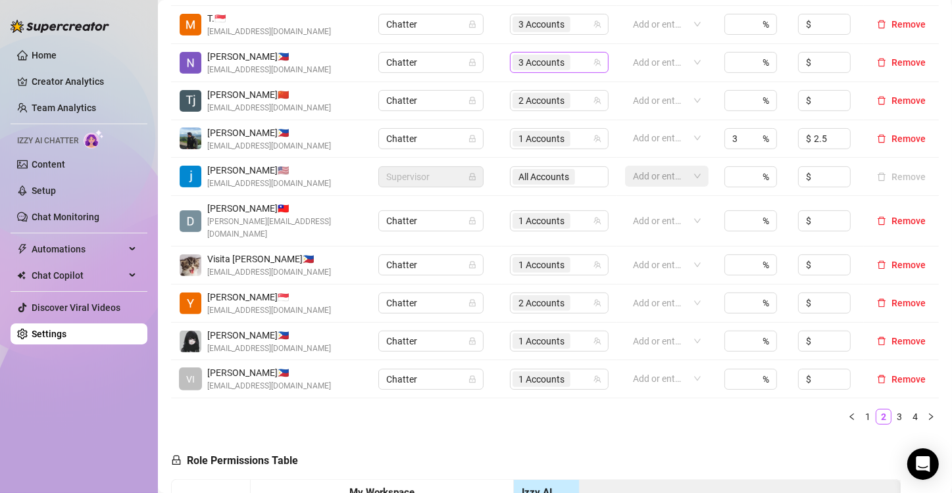
click at [531, 62] on span "3 Accounts" at bounding box center [541, 62] width 46 height 14
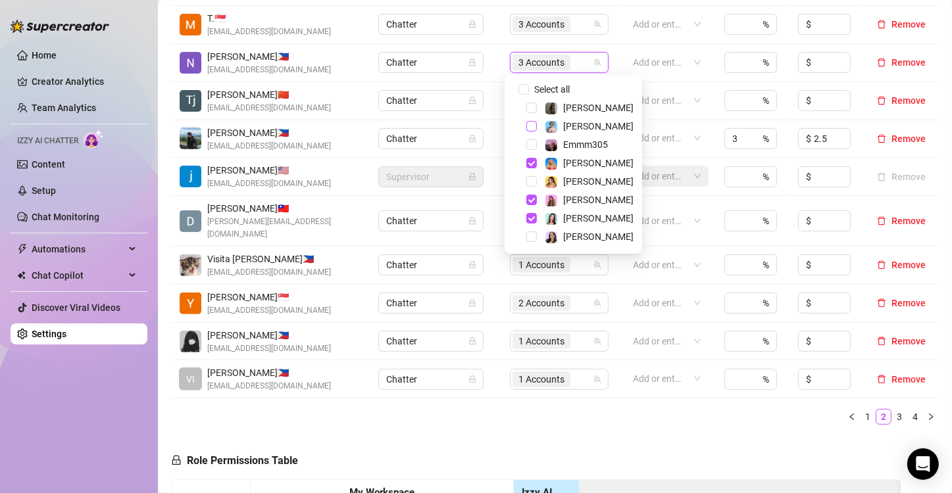
click at [531, 128] on span "Select tree node" at bounding box center [531, 126] width 11 height 11
click at [563, 411] on div "Name Role Configure Permissions Creator accounts Tags Commission (%) Hourly rat…" at bounding box center [555, 201] width 768 height 470
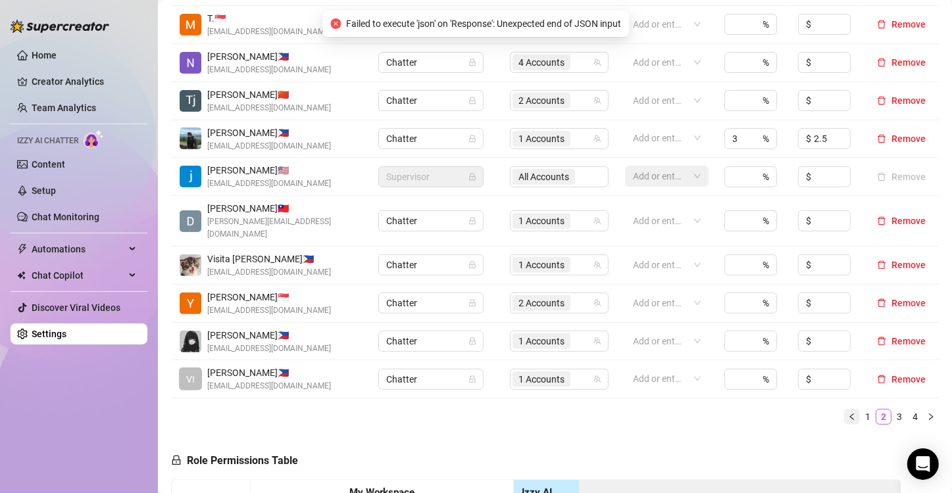
click at [848, 413] on icon "left" at bounding box center [852, 417] width 8 height 8
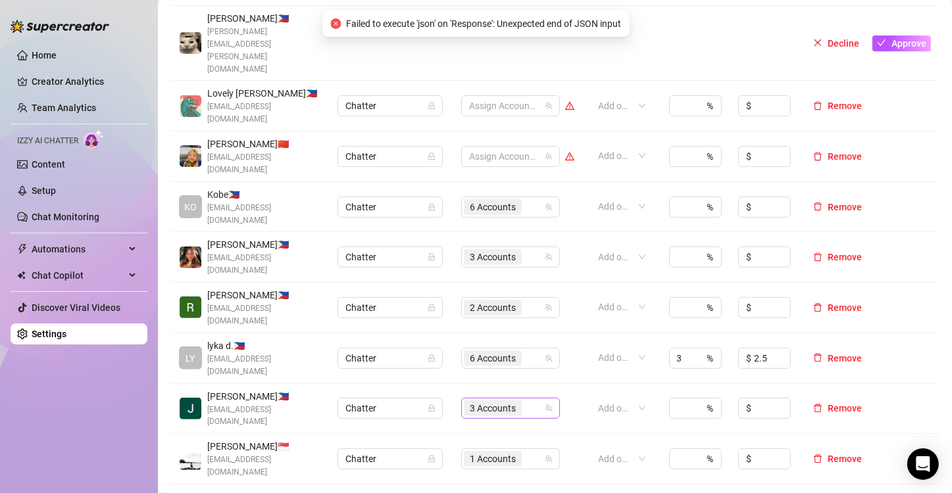
click at [488, 401] on span "3 Accounts" at bounding box center [493, 408] width 46 height 14
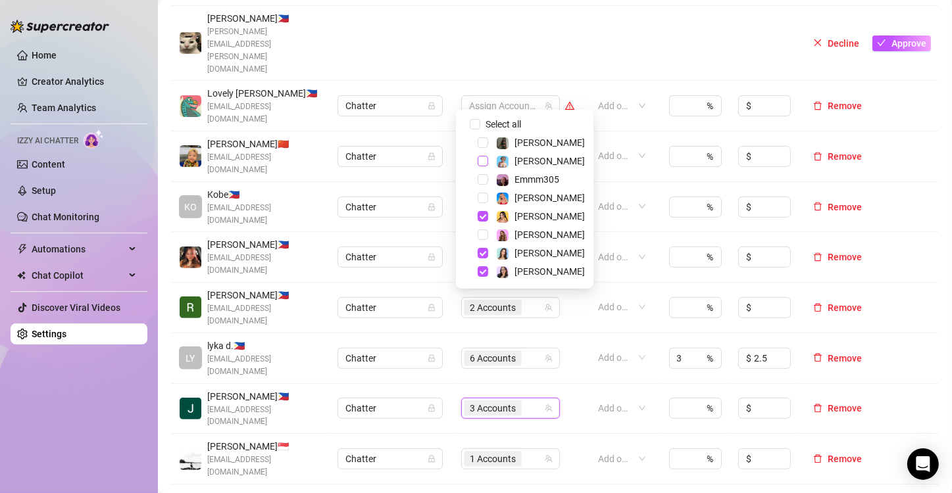
click at [483, 162] on span "Select tree node" at bounding box center [482, 161] width 11 height 11
click at [536, 431] on div "Name Role Configure Permissions Creator accounts Tags Commission (%) Hourly rat…" at bounding box center [555, 269] width 768 height 606
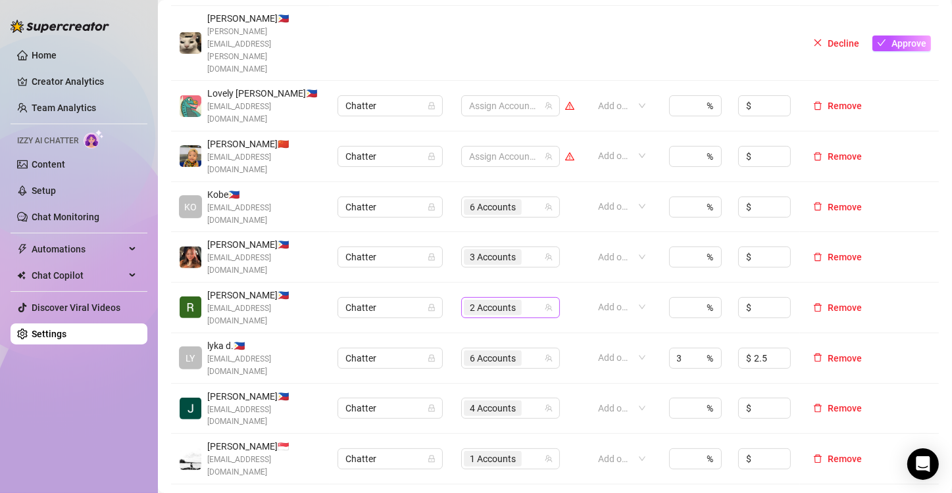
click at [481, 301] on span "2 Accounts" at bounding box center [493, 308] width 46 height 14
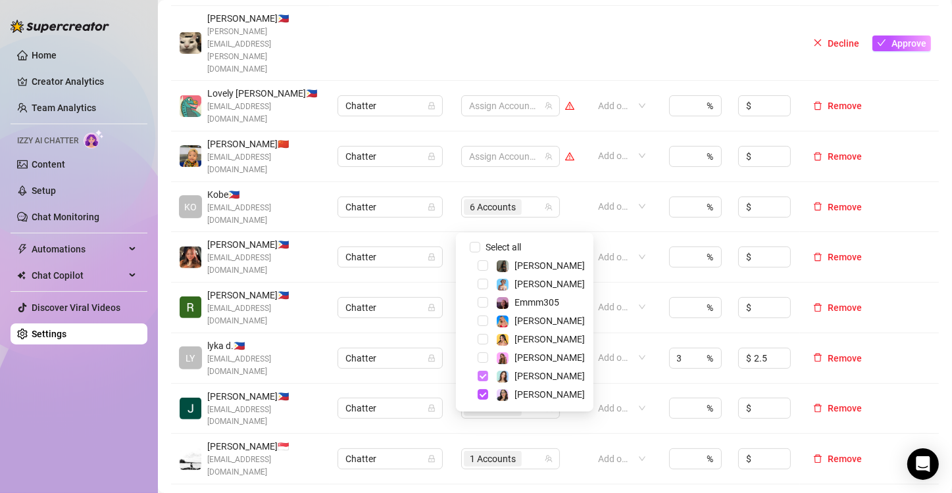
click at [481, 378] on span "Select tree node" at bounding box center [482, 376] width 11 height 11
click at [483, 316] on span "Select tree node" at bounding box center [482, 321] width 11 height 11
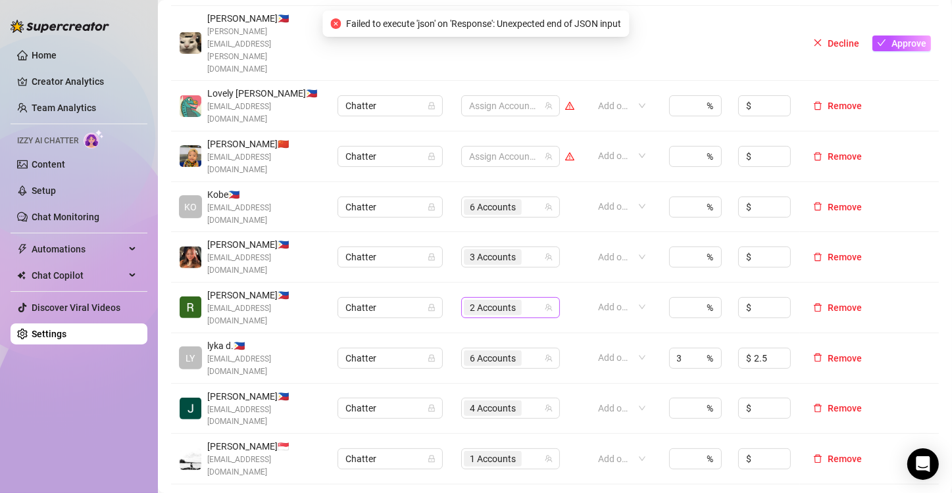
click at [478, 300] on span "2 Accounts" at bounding box center [493, 308] width 58 height 16
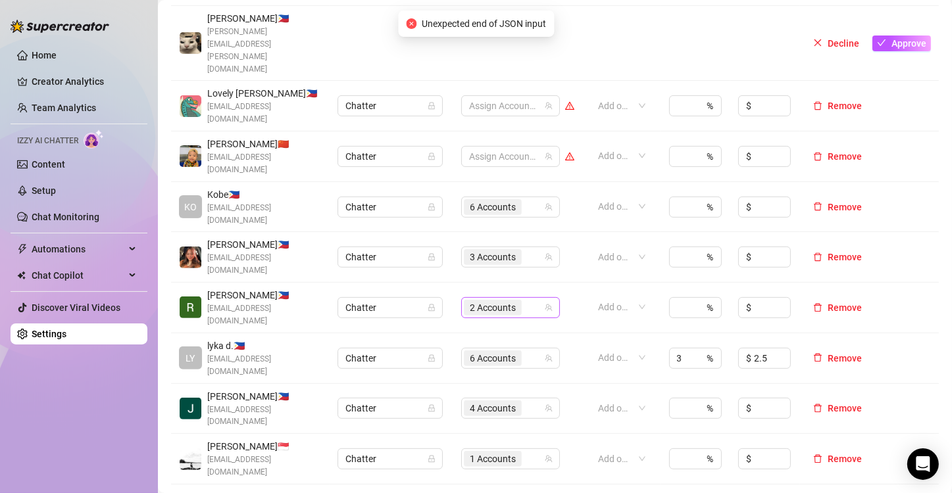
click at [482, 301] on span "2 Accounts" at bounding box center [493, 308] width 46 height 14
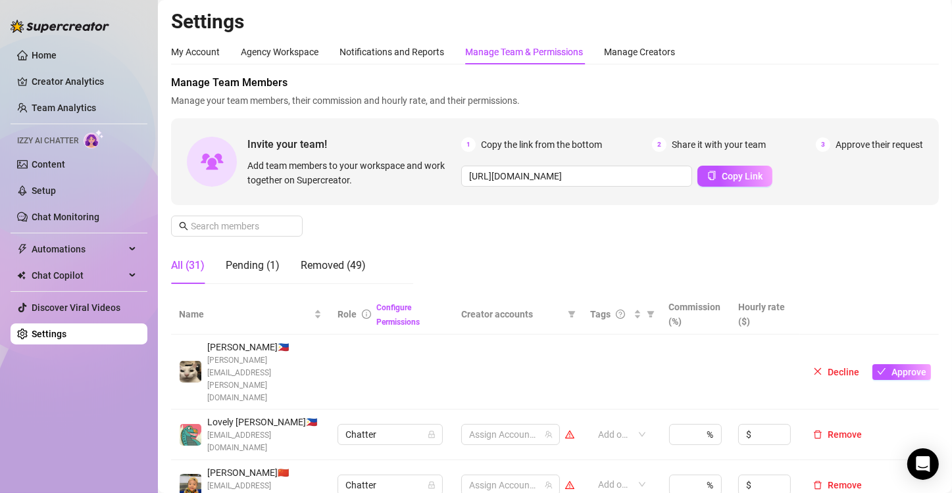
scroll to position [263, 0]
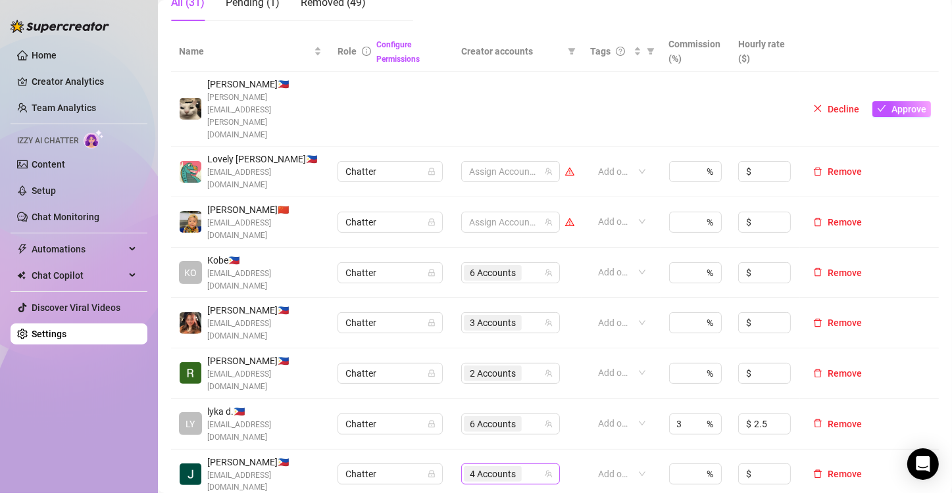
click at [486, 467] on span "4 Accounts" at bounding box center [493, 474] width 46 height 14
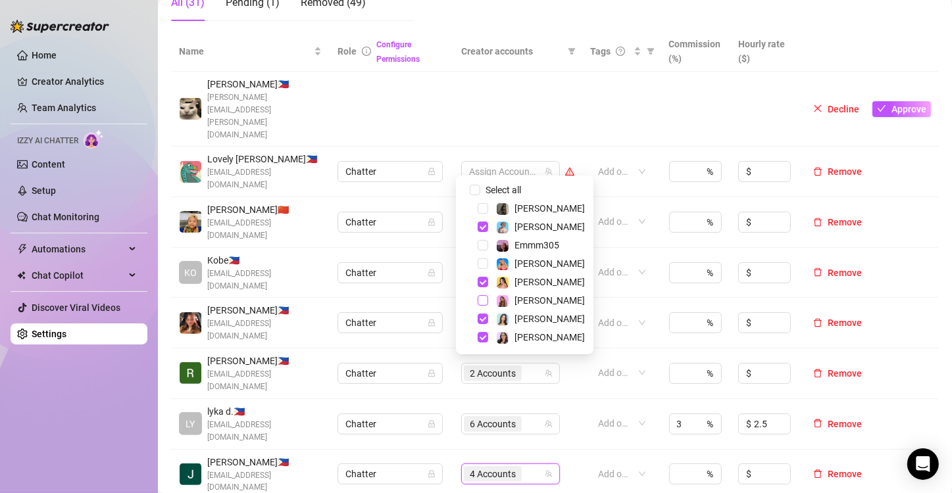
click at [481, 301] on span "Select tree node" at bounding box center [482, 300] width 11 height 11
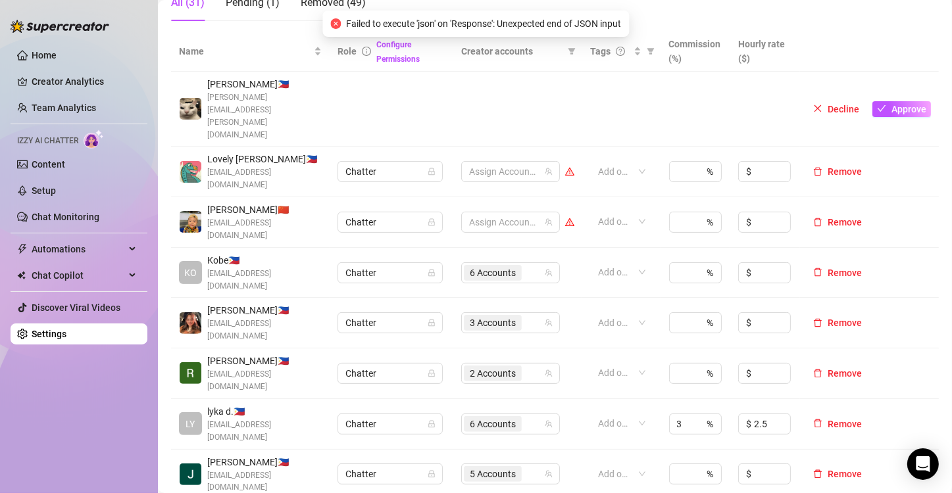
scroll to position [395, 0]
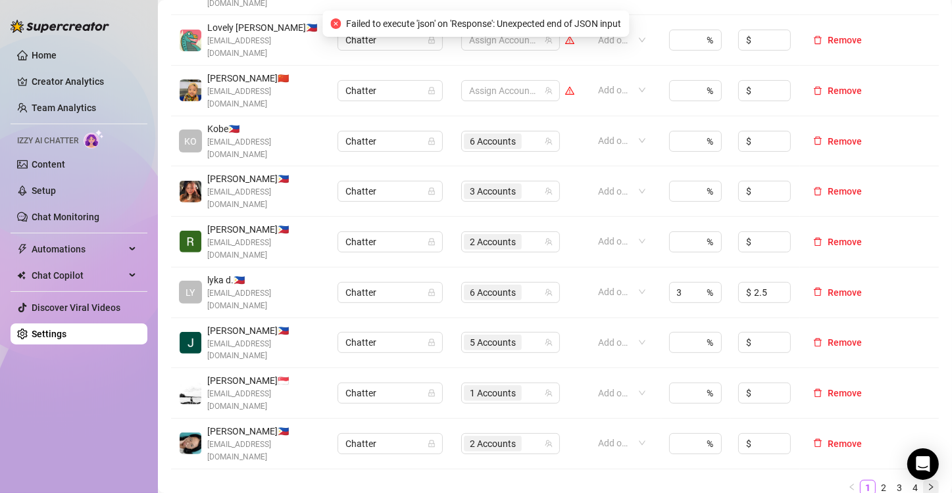
click at [927, 483] on icon "right" at bounding box center [931, 487] width 8 height 8
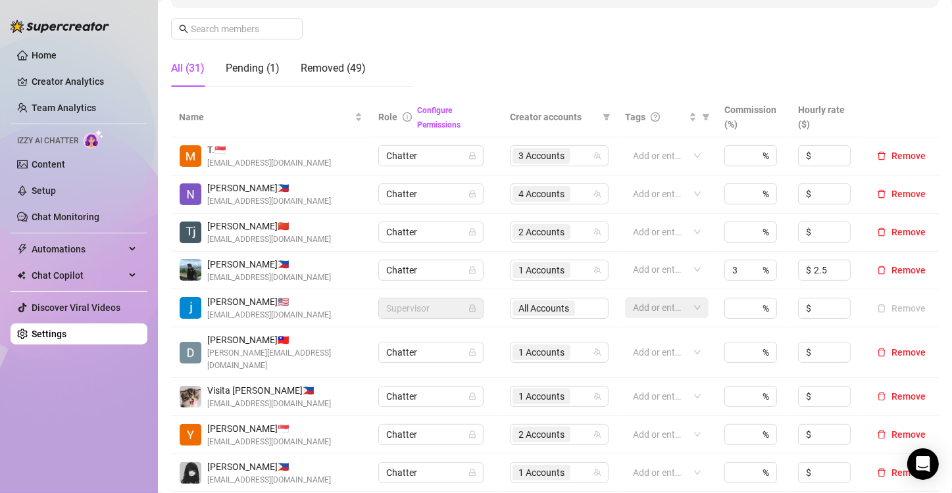
scroll to position [263, 0]
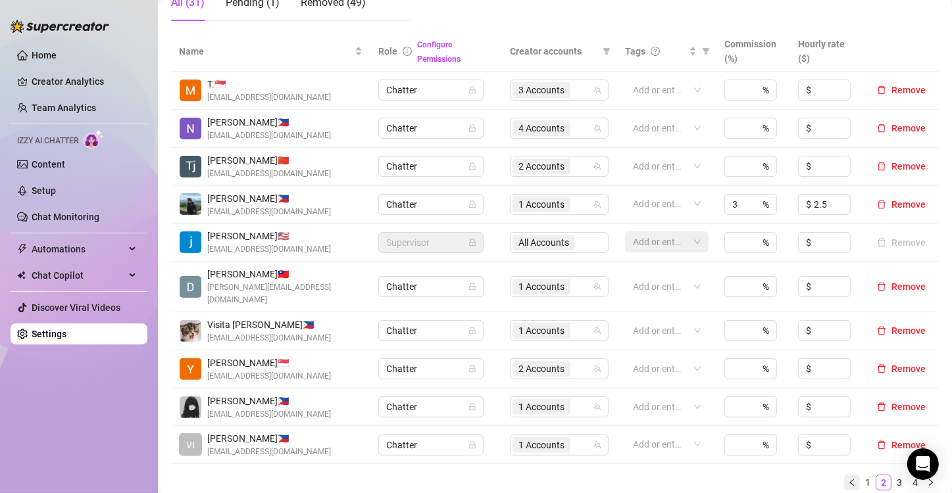
click at [849, 479] on icon "left" at bounding box center [851, 482] width 4 height 7
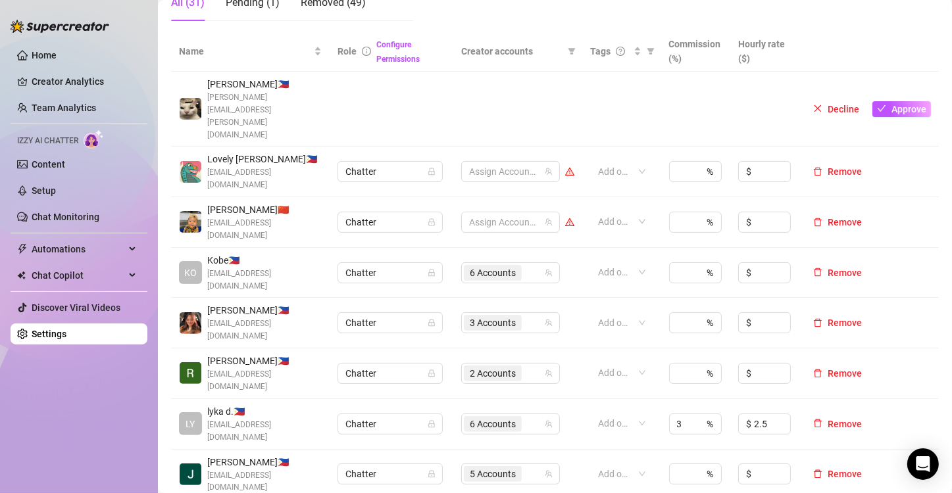
scroll to position [395, 0]
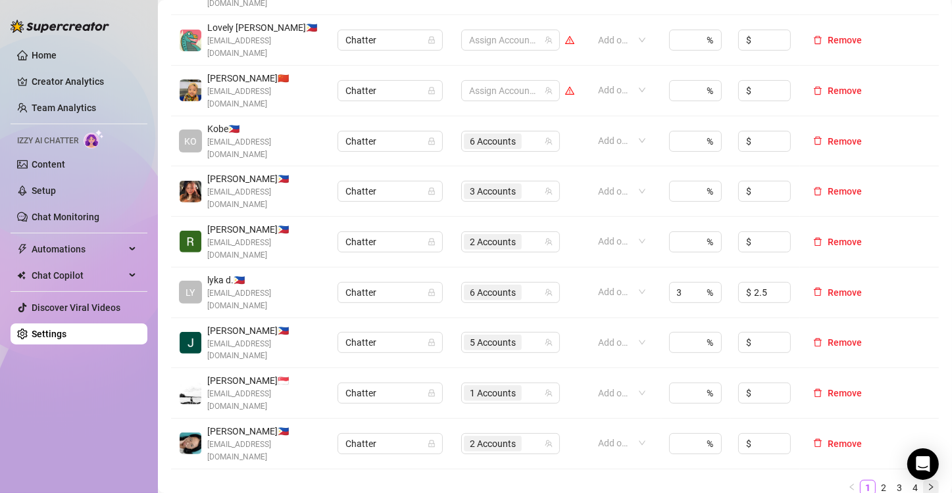
click at [927, 483] on icon "right" at bounding box center [931, 487] width 8 height 8
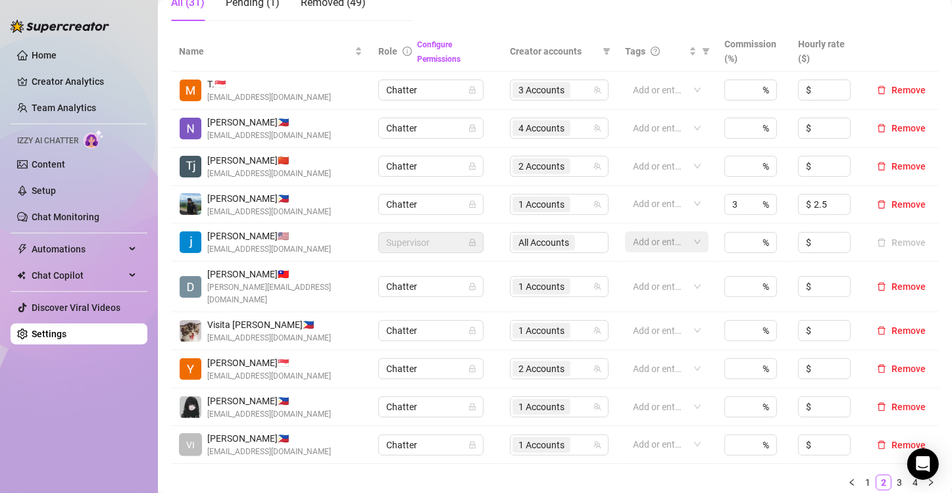
scroll to position [329, 0]
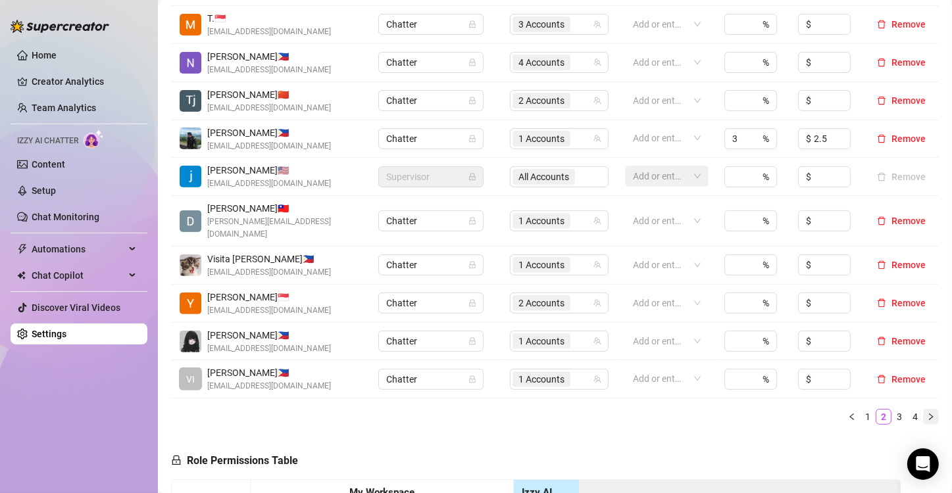
click at [929, 414] on icon "right" at bounding box center [931, 417] width 4 height 7
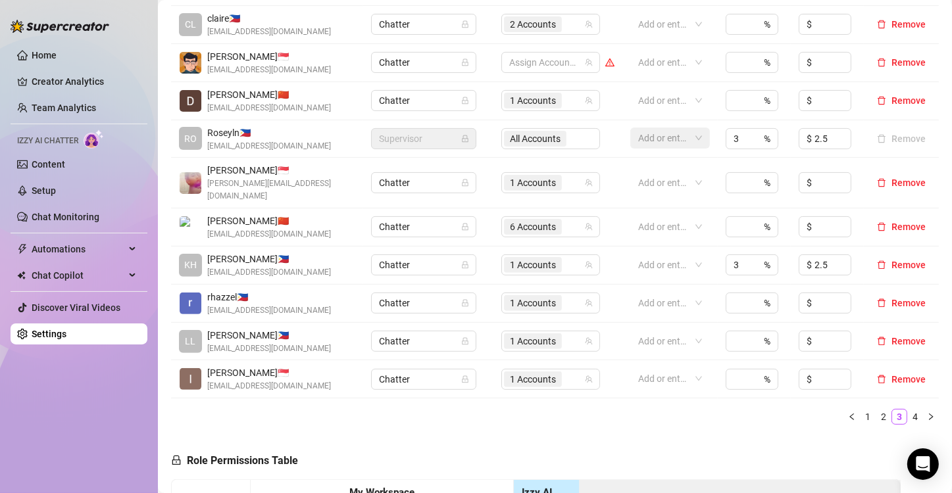
scroll to position [197, 0]
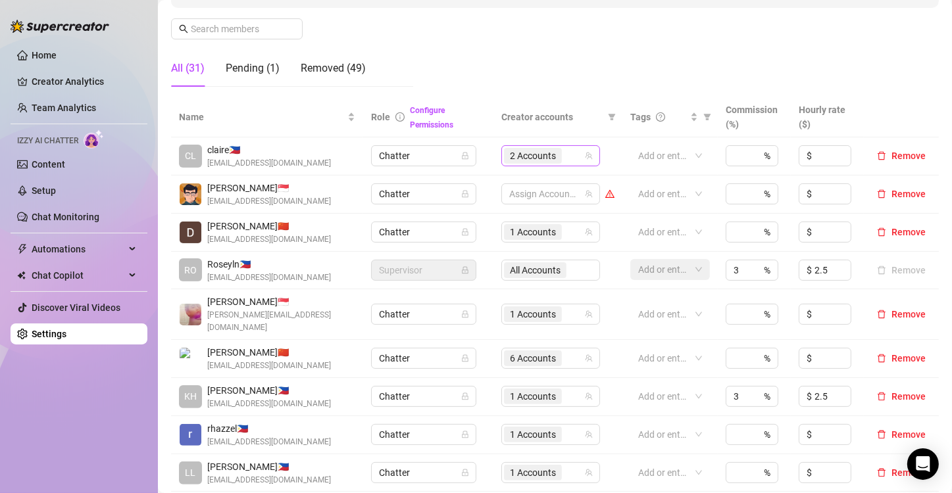
click at [510, 155] on span "2 Accounts" at bounding box center [533, 156] width 46 height 14
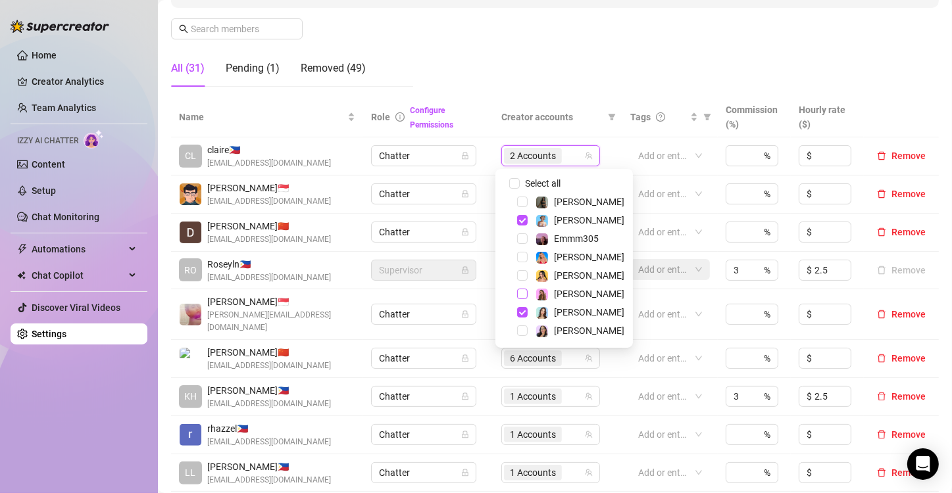
click at [520, 297] on span "Select tree node" at bounding box center [522, 294] width 11 height 11
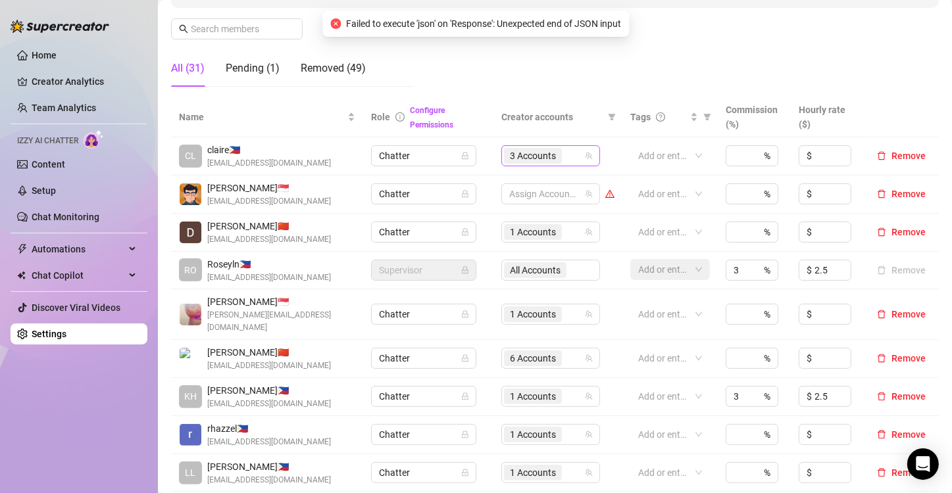
click at [522, 153] on span "3 Accounts" at bounding box center [533, 156] width 46 height 14
